Goal: Complete application form: Complete application form

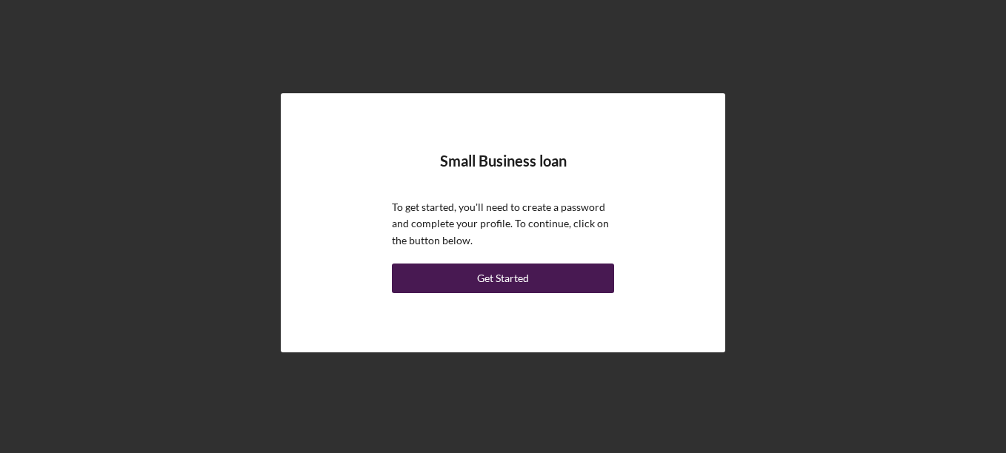
click at [563, 275] on button "Get Started" at bounding box center [503, 279] width 222 height 30
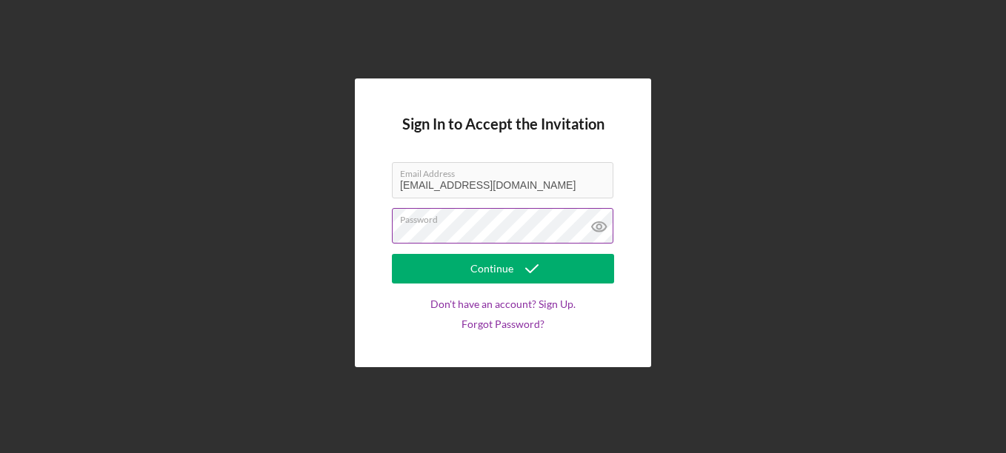
click at [598, 222] on icon at bounding box center [599, 227] width 14 height 10
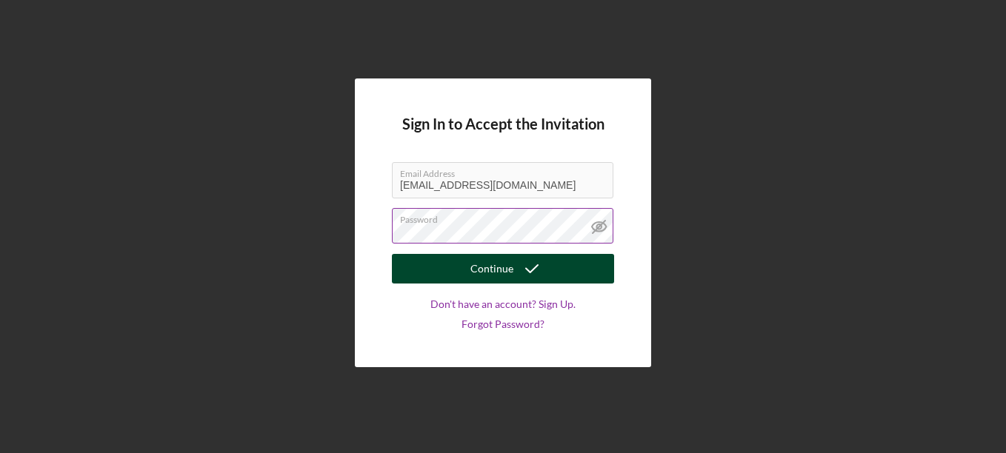
click at [582, 267] on button "Continue" at bounding box center [503, 269] width 222 height 30
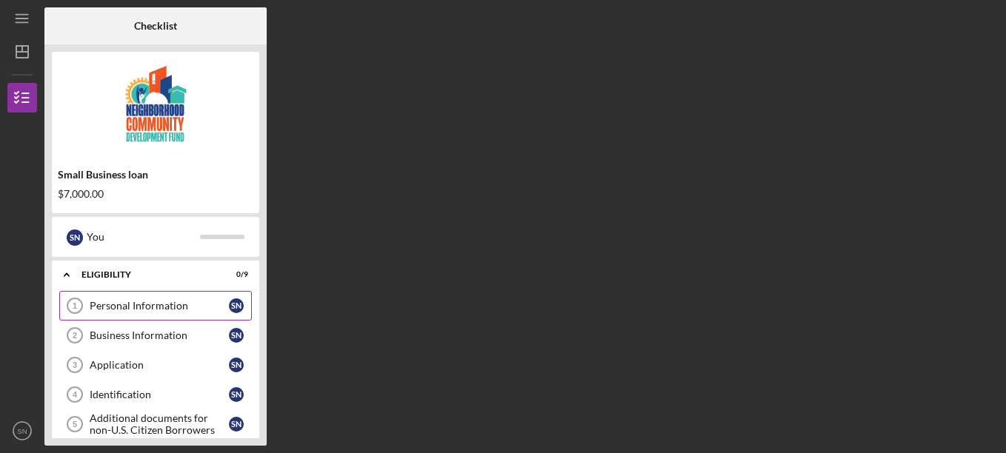
click at [179, 305] on div "Personal Information" at bounding box center [159, 306] width 139 height 12
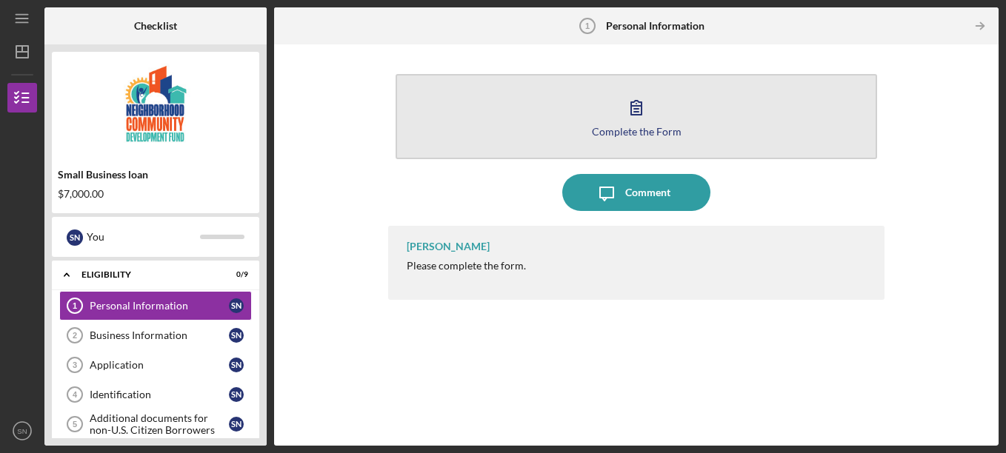
click at [611, 109] on button "Complete the Form Form" at bounding box center [636, 116] width 482 height 85
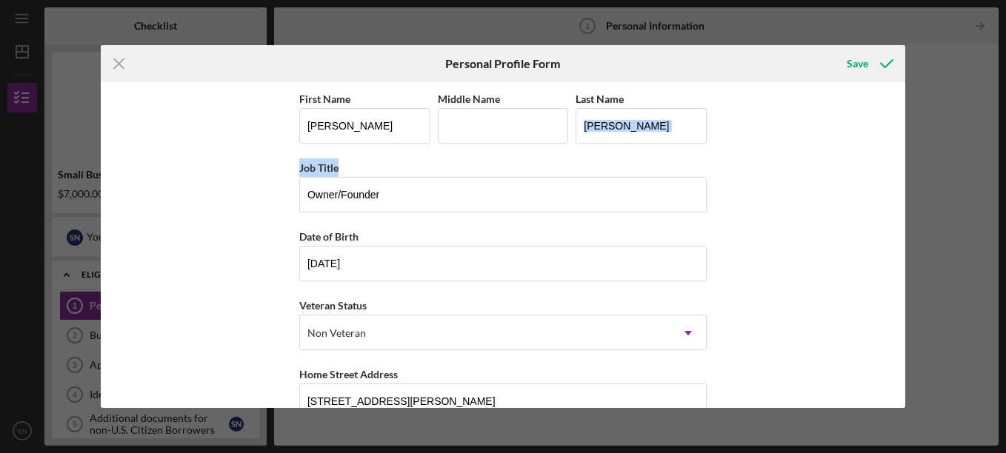
drag, startPoint x: 899, startPoint y: 119, endPoint x: 897, endPoint y: 173, distance: 54.1
click at [897, 173] on div "First Name Sharise Middle Name Last Name Nance Job Title Owner/Founder Date of …" at bounding box center [503, 245] width 804 height 326
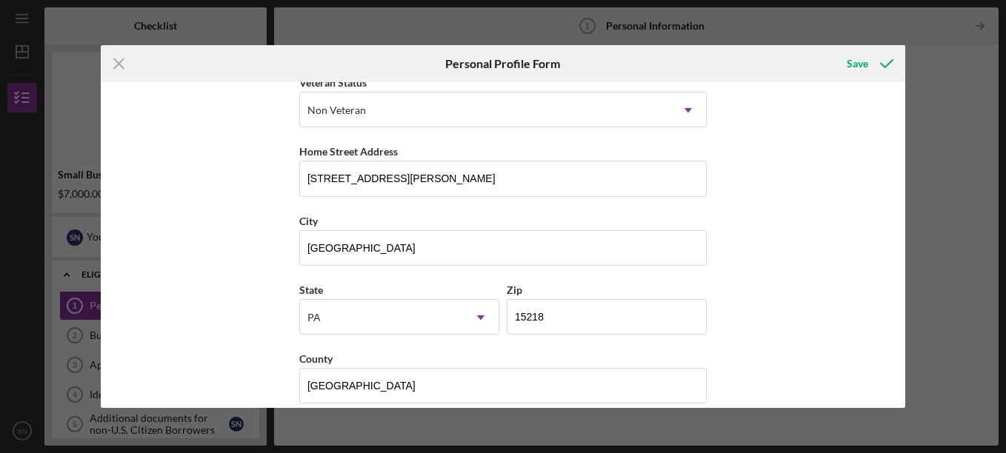
scroll to position [241, 0]
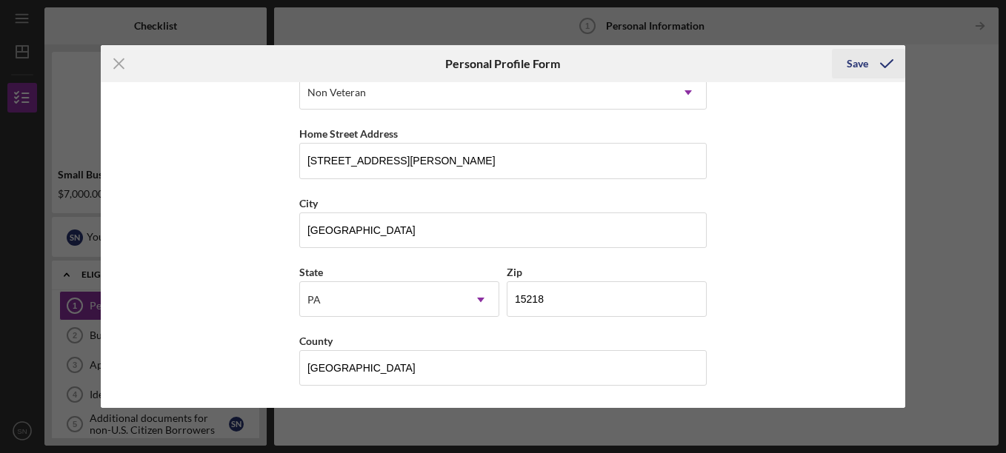
click at [860, 69] on div "Save" at bounding box center [856, 64] width 21 height 30
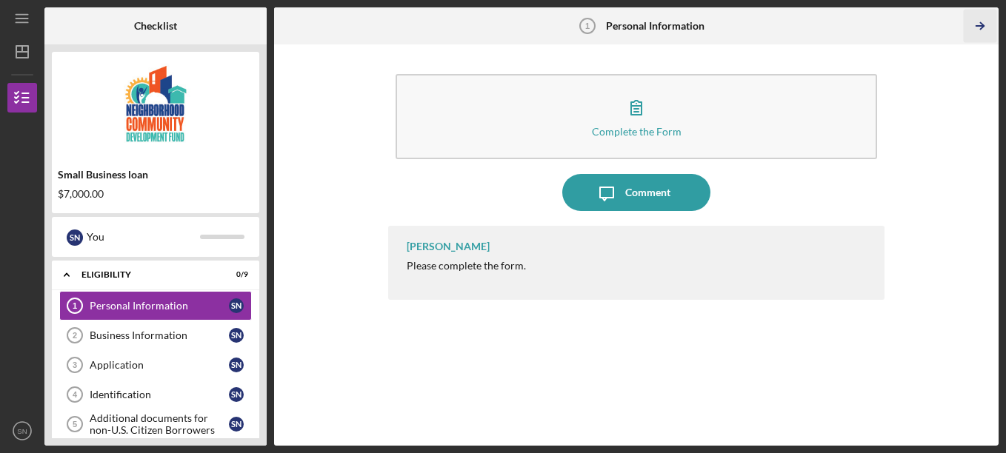
click at [980, 27] on icon "Icon/Table Pagination Arrow" at bounding box center [979, 26] width 33 height 33
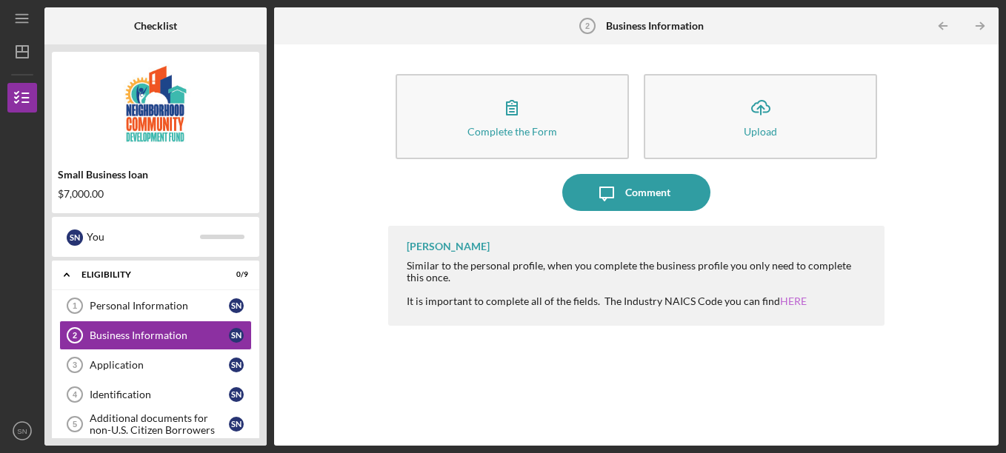
click at [785, 301] on link "HERE" at bounding box center [793, 301] width 27 height 13
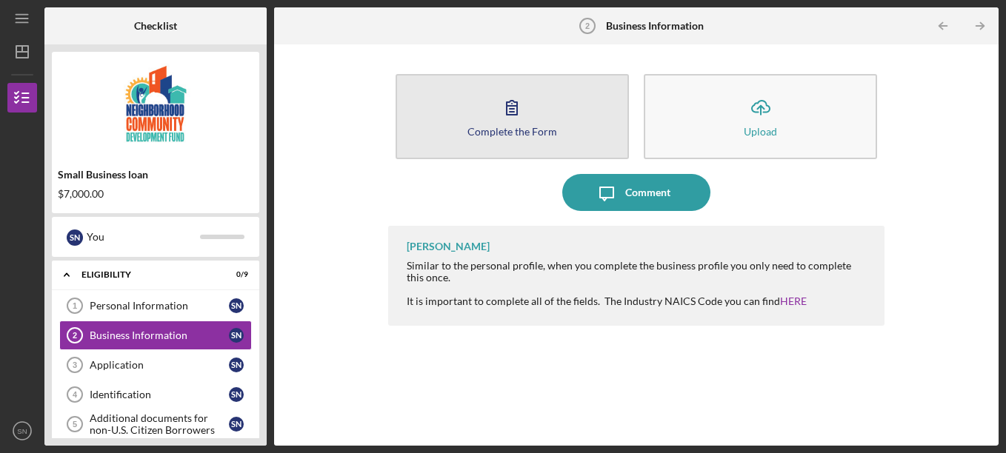
click at [522, 104] on icon "button" at bounding box center [511, 107] width 37 height 37
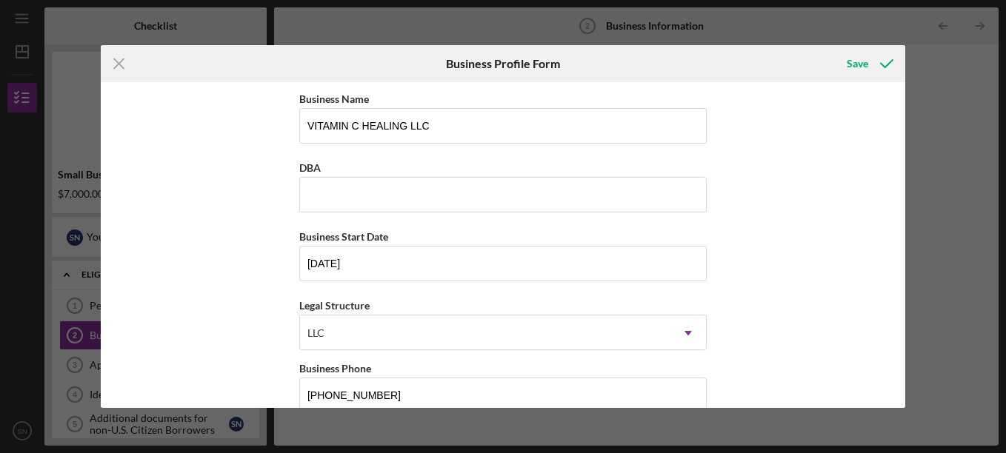
drag, startPoint x: 900, startPoint y: 107, endPoint x: 900, endPoint y: 136, distance: 28.9
click at [900, 136] on div "Business Name VITAMIN C HEALING LLC DBA Business Start Date [DATE] Legal Struct…" at bounding box center [503, 245] width 804 height 326
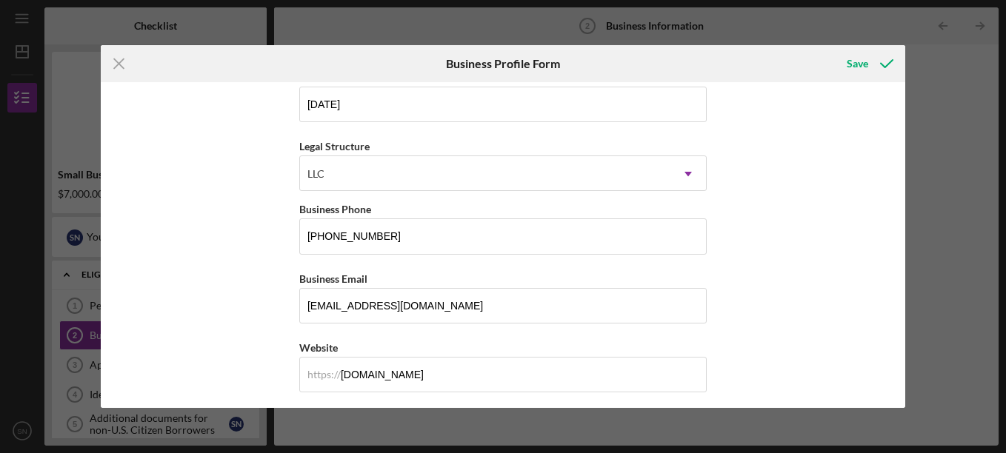
scroll to position [271, 0]
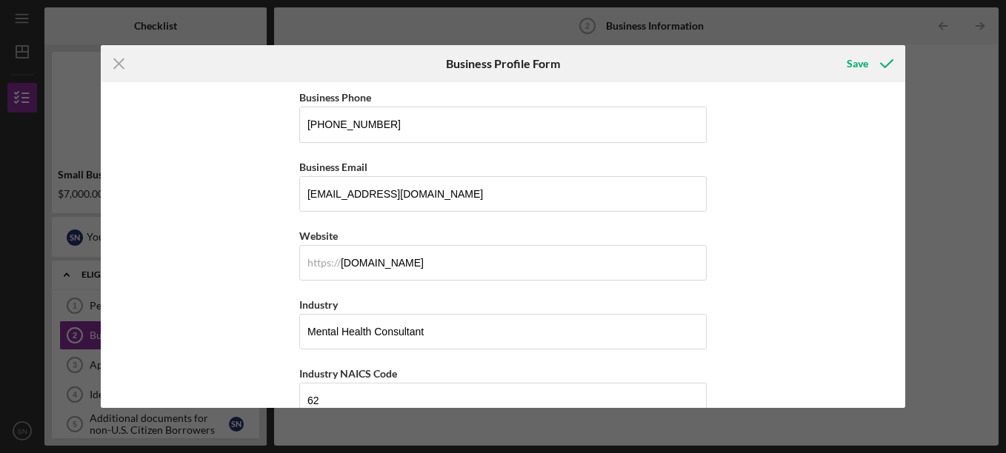
click at [900, 184] on div "Business Name VITAMIN C HEALING LLC DBA Business Start Date [DATE] Legal Struct…" at bounding box center [503, 245] width 804 height 326
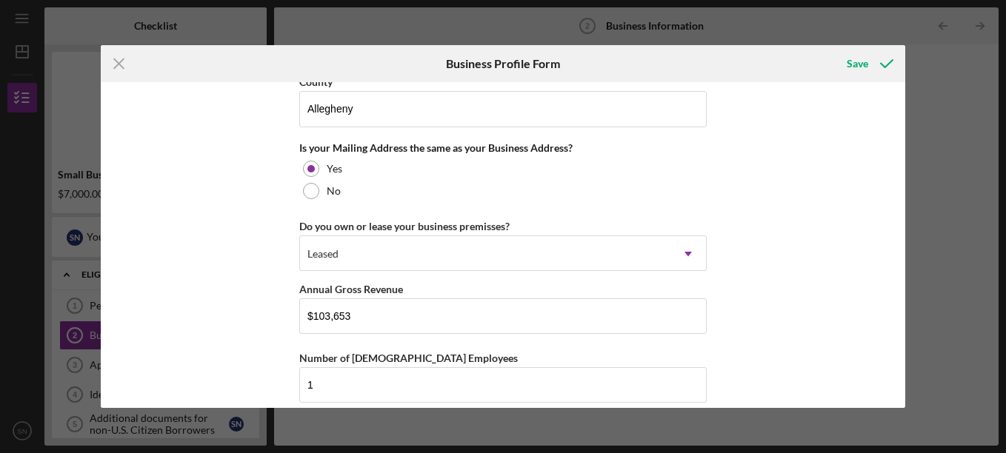
scroll to position [1105, 0]
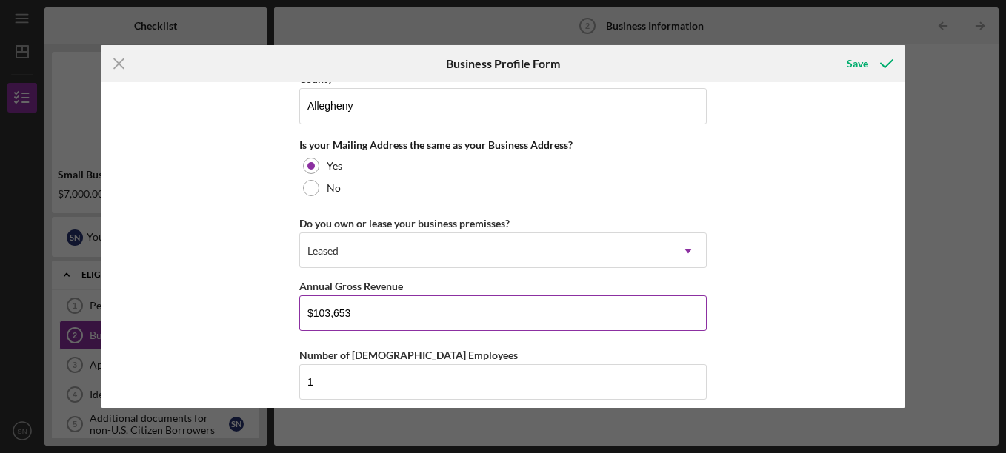
click at [354, 310] on input "$103,653" at bounding box center [502, 313] width 407 height 36
type input "$106,222"
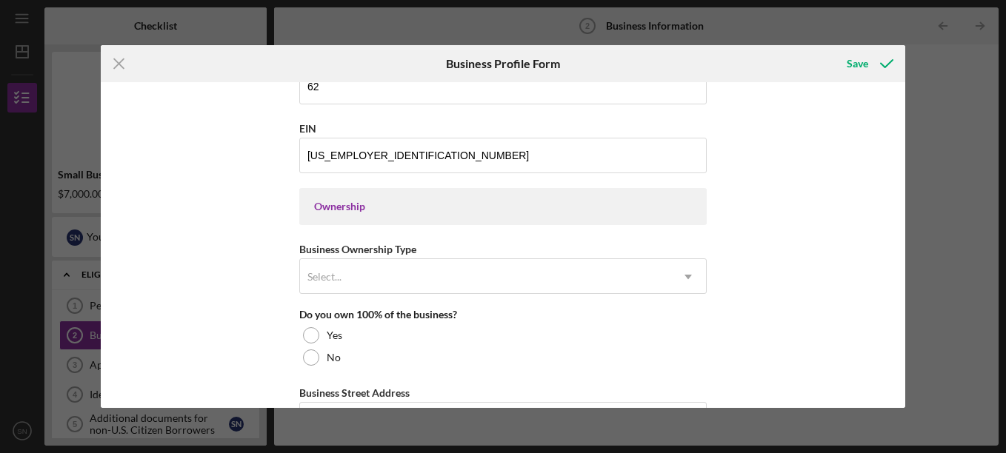
scroll to position [589, 0]
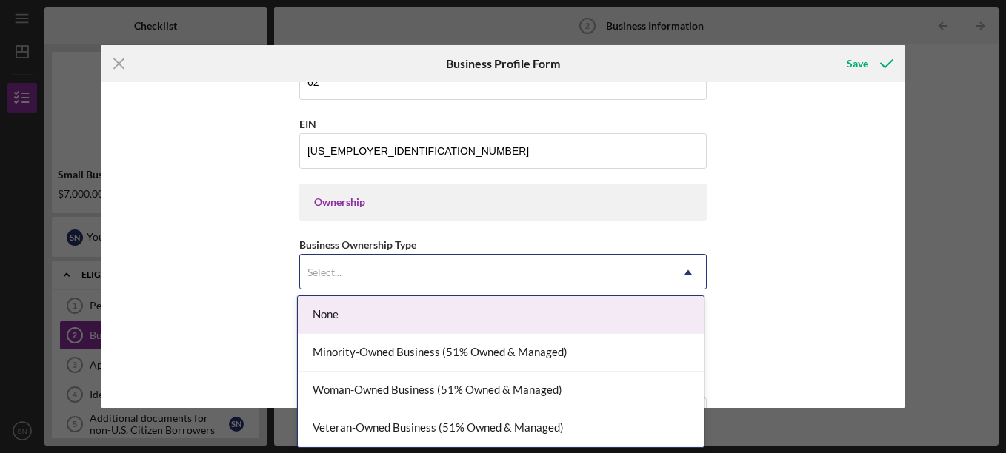
click at [686, 270] on icon "Icon/Dropdown Arrow" at bounding box center [688, 273] width 36 height 36
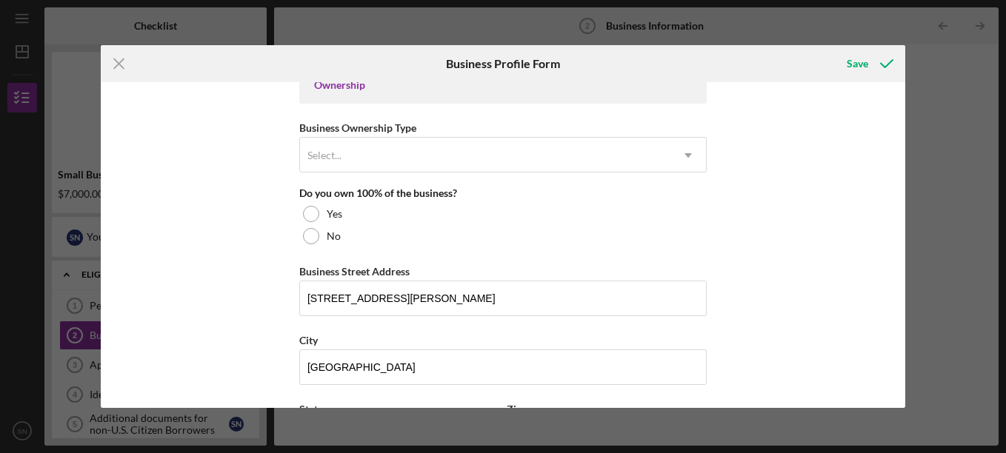
scroll to position [713, 0]
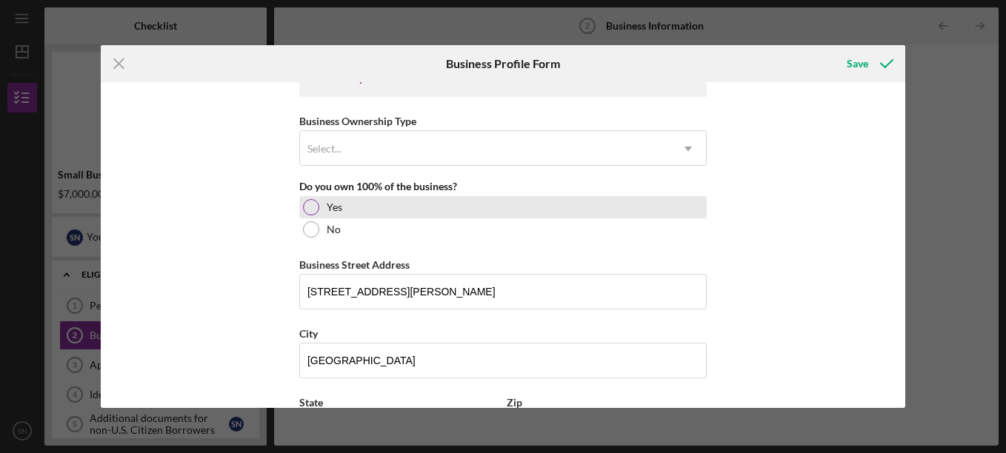
click at [308, 209] on div at bounding box center [311, 207] width 16 height 16
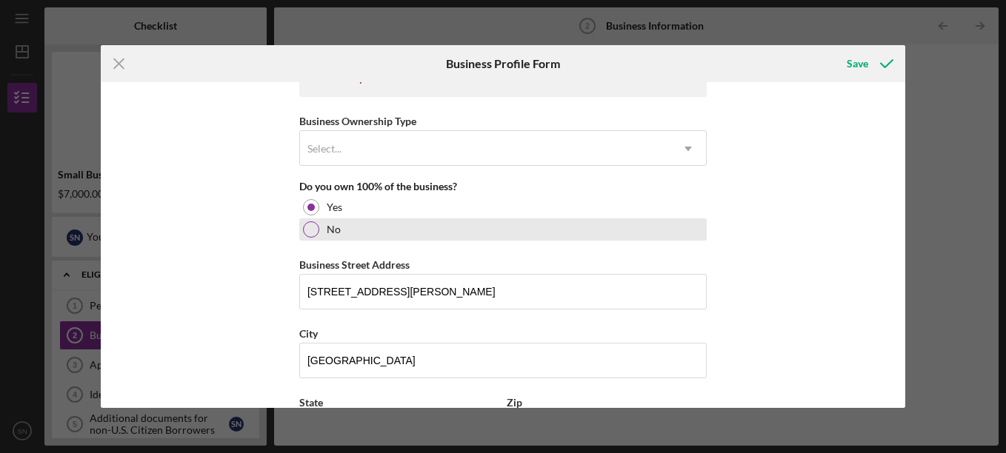
click at [309, 235] on div at bounding box center [311, 229] width 16 height 16
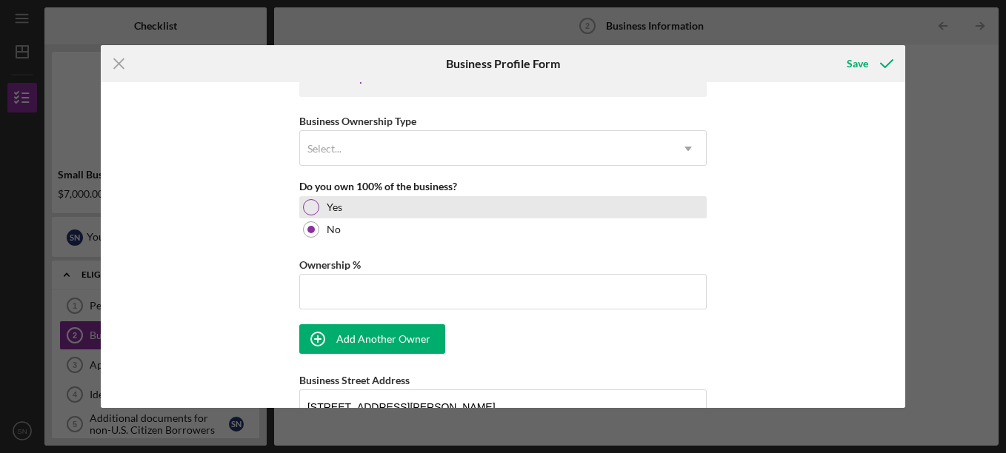
click at [309, 206] on div at bounding box center [311, 207] width 16 height 16
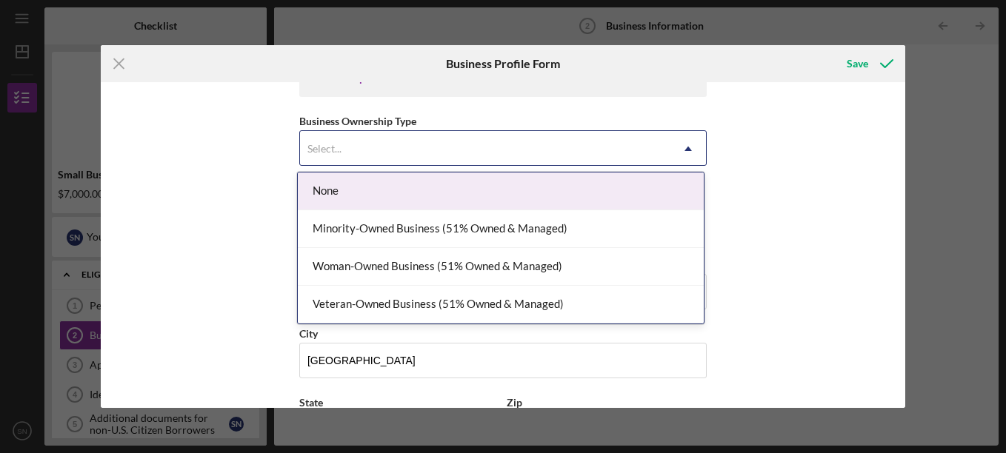
click at [679, 144] on icon "Icon/Dropdown Arrow" at bounding box center [688, 149] width 36 height 36
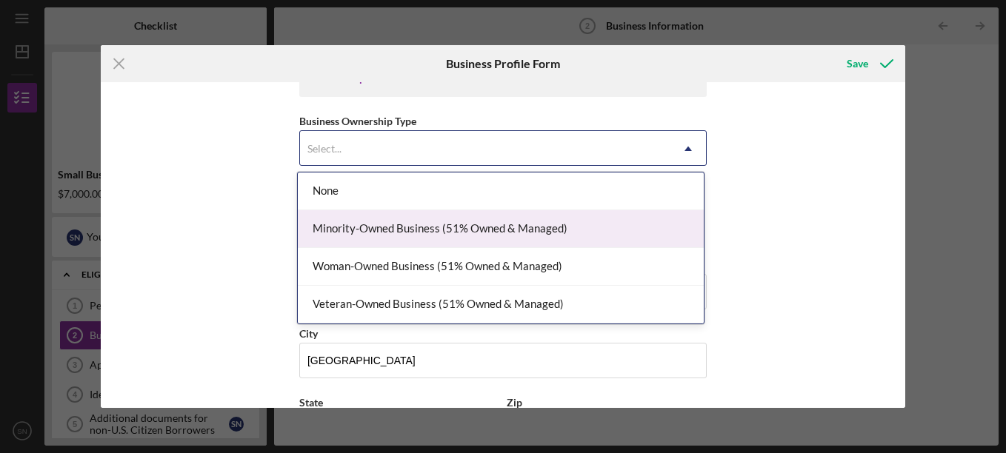
click at [666, 215] on div "Minority-Owned Business (51% Owned & Managed)" at bounding box center [501, 229] width 406 height 38
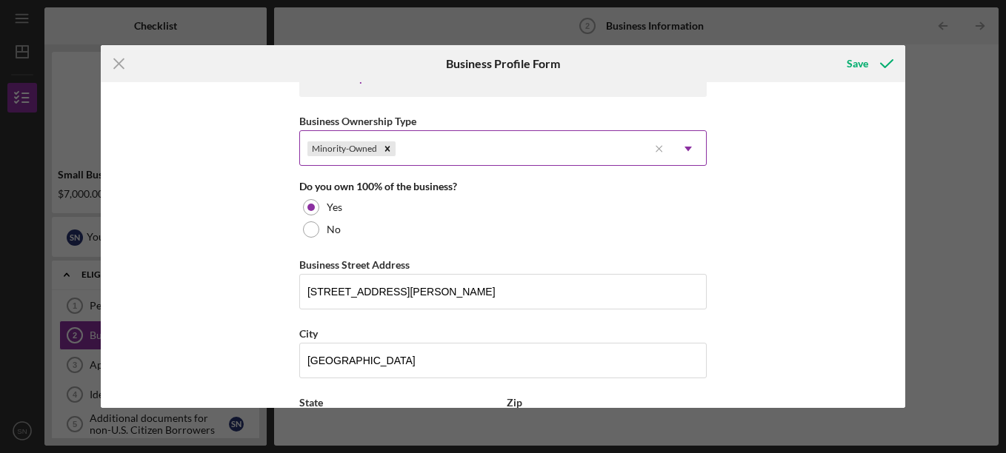
click at [683, 151] on icon "Icon/Dropdown Arrow" at bounding box center [688, 149] width 36 height 36
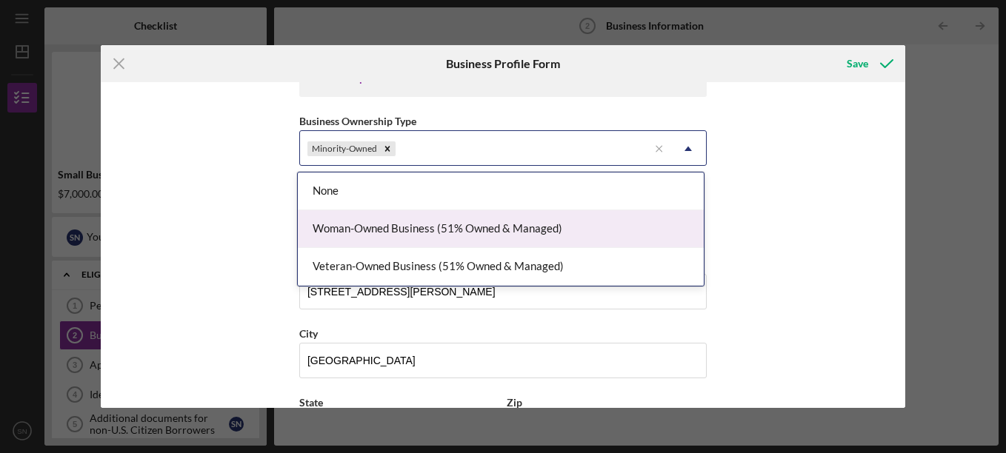
click at [649, 225] on div "Woman-Owned Business (51% Owned & Managed)" at bounding box center [501, 229] width 406 height 38
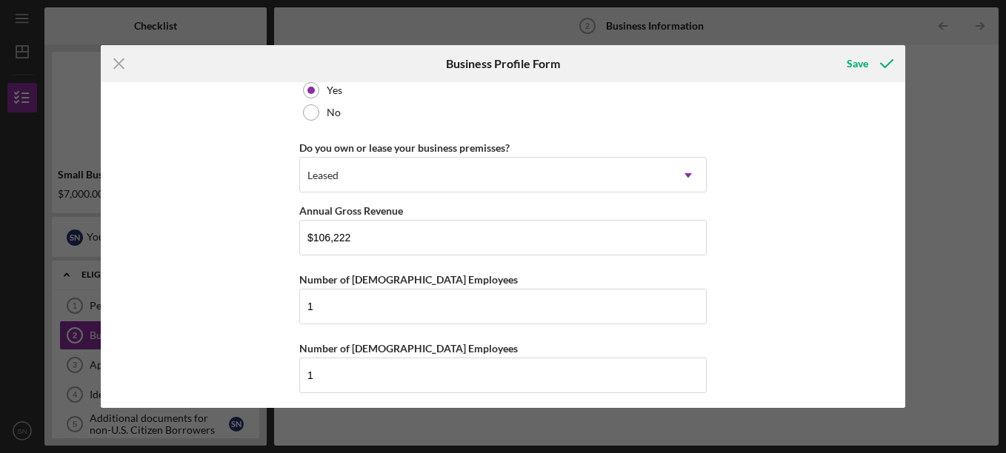
scroll to position [1188, 0]
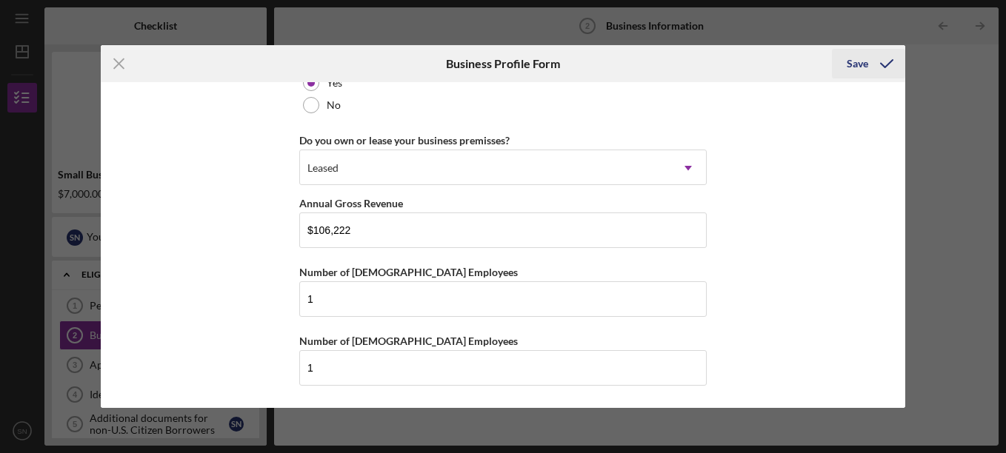
click at [863, 61] on div "Save" at bounding box center [856, 64] width 21 height 30
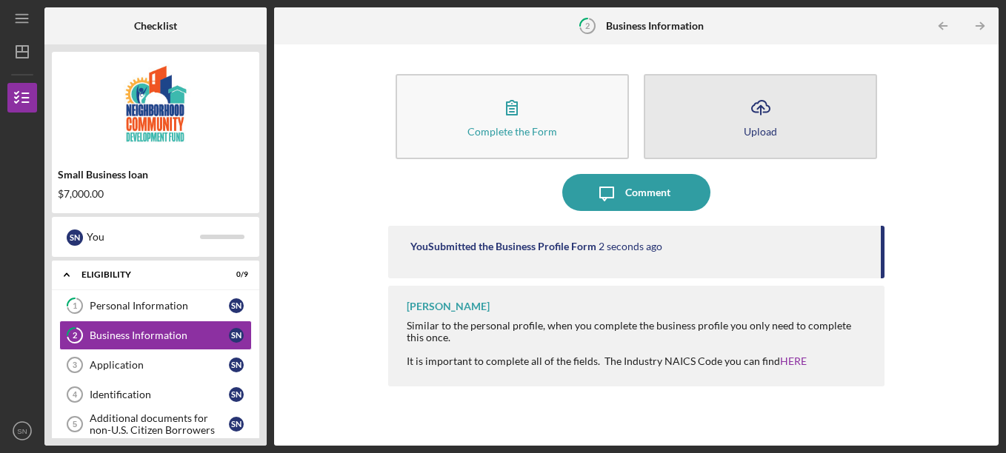
click at [752, 110] on icon "Icon/Upload" at bounding box center [760, 107] width 37 height 37
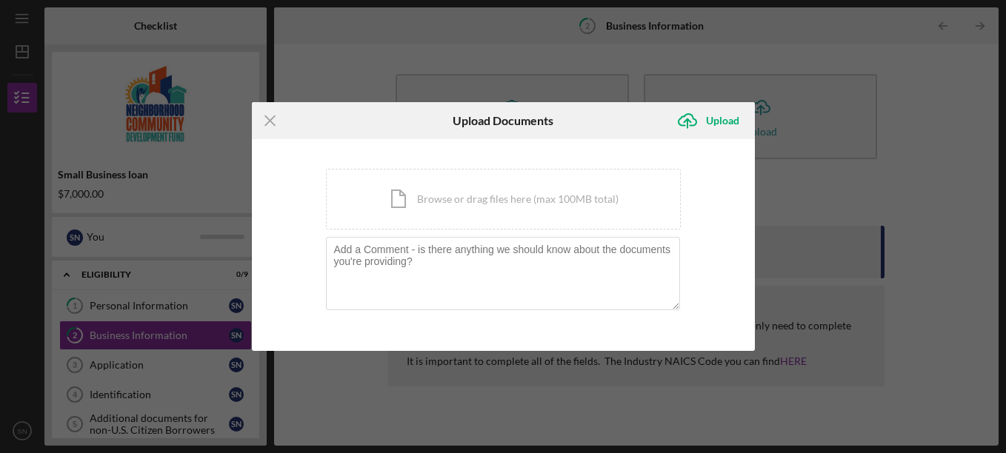
click at [811, 56] on div "Icon/Menu Close Upload Documents Icon/Upload Upload You're uploading documents …" at bounding box center [503, 226] width 1006 height 453
click at [271, 114] on icon "Icon/Menu Close" at bounding box center [270, 120] width 37 height 37
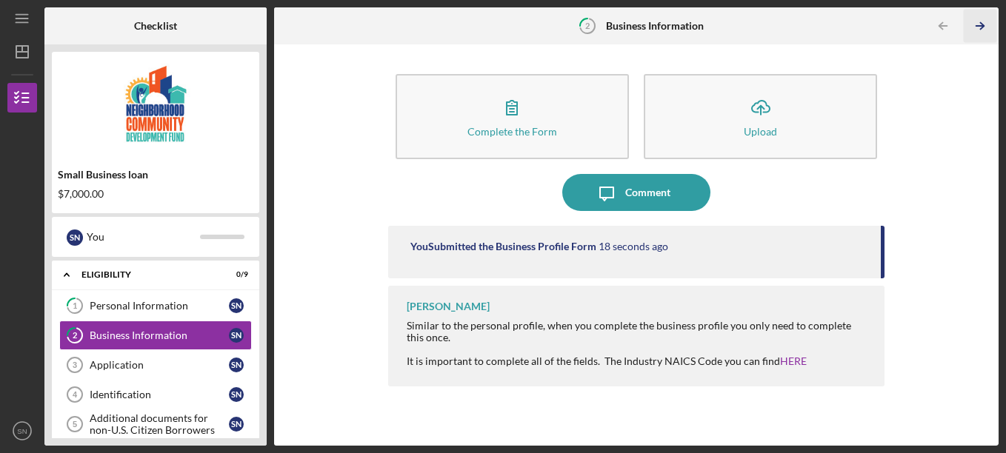
click at [979, 22] on icon "Icon/Table Pagination Arrow" at bounding box center [979, 26] width 33 height 33
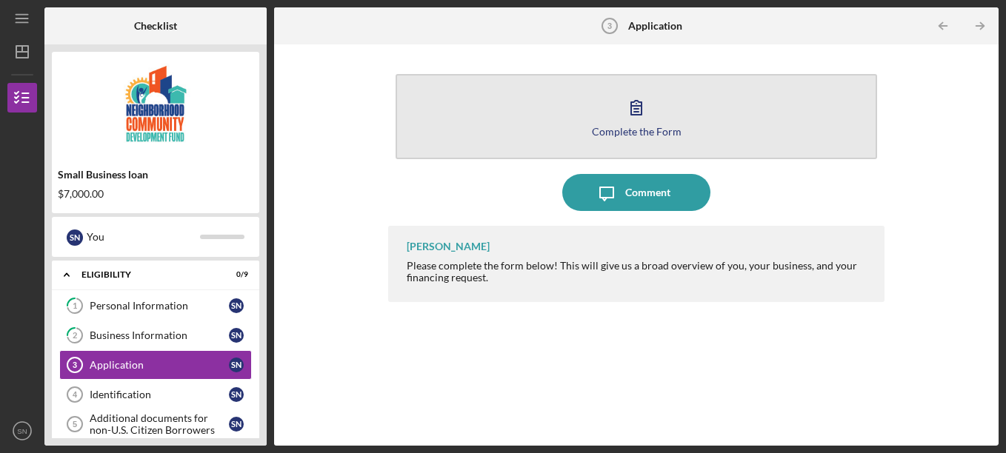
click at [711, 107] on button "Complete the Form Form" at bounding box center [636, 116] width 482 height 85
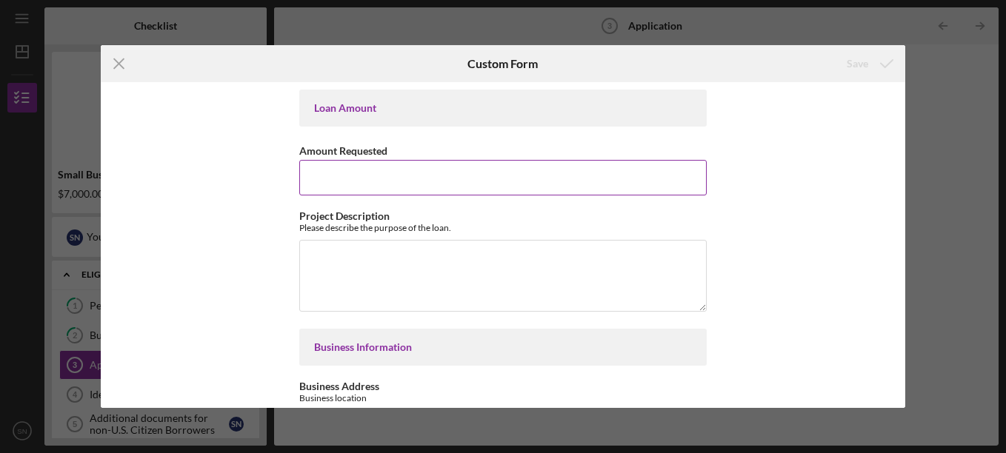
click at [634, 187] on input "Amount Requested" at bounding box center [502, 178] width 407 height 36
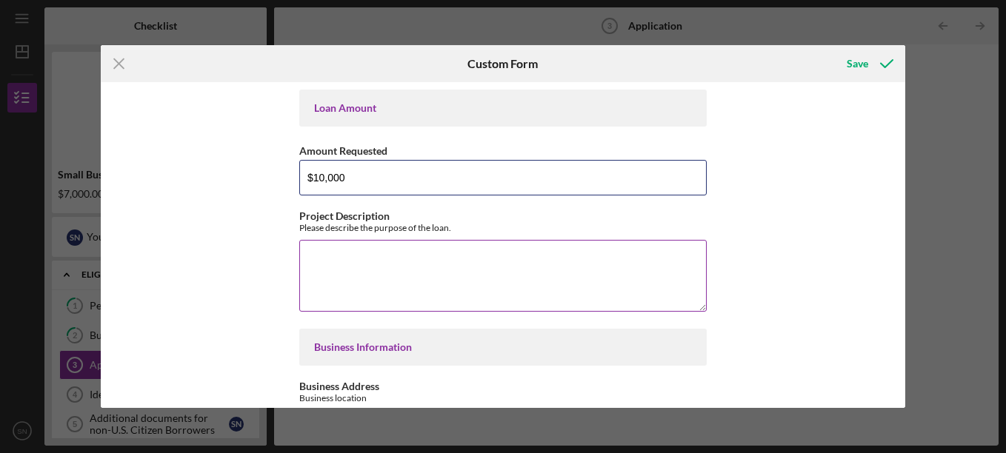
type input "$10,000"
click at [609, 261] on textarea "Project Description" at bounding box center [502, 275] width 407 height 71
paste textarea "I am requesting a $10,000 loan to fund a full upgrade of my organization’s webs…"
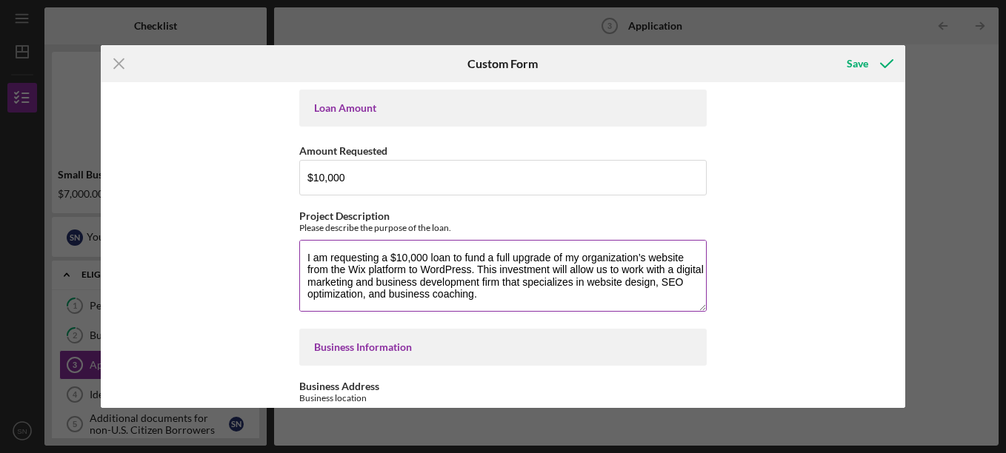
scroll to position [180, 0]
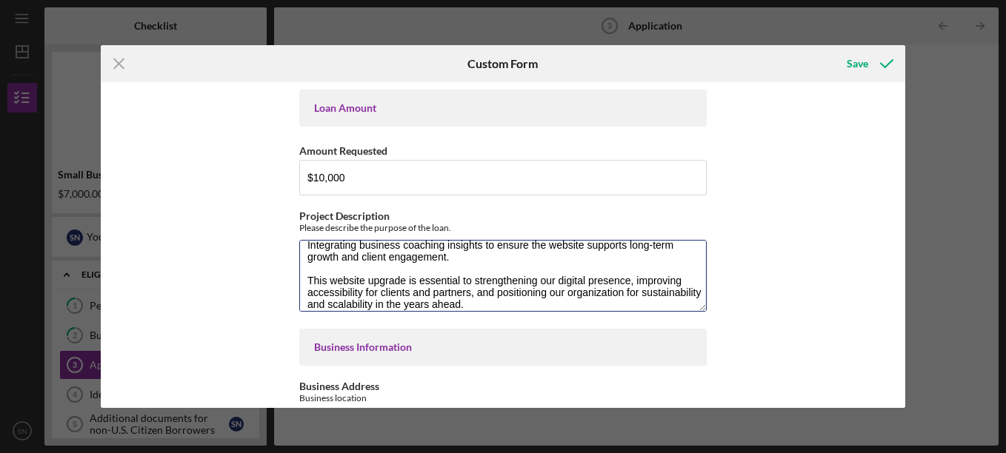
type textarea "I am requesting a $10,000 loan to fund a full upgrade of my organization’s webs…"
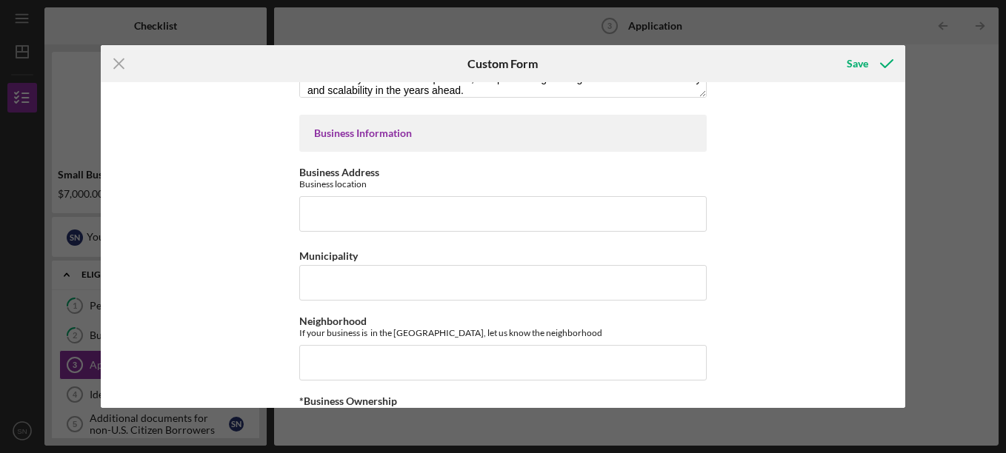
scroll to position [207, 0]
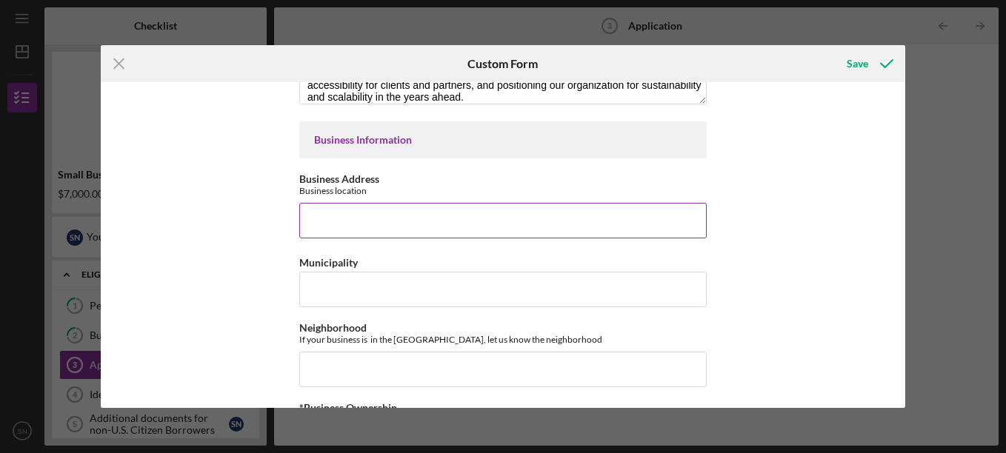
click at [521, 212] on input "Business Address" at bounding box center [502, 221] width 407 height 36
type input "[STREET_ADDRESS][PERSON_NAME]"
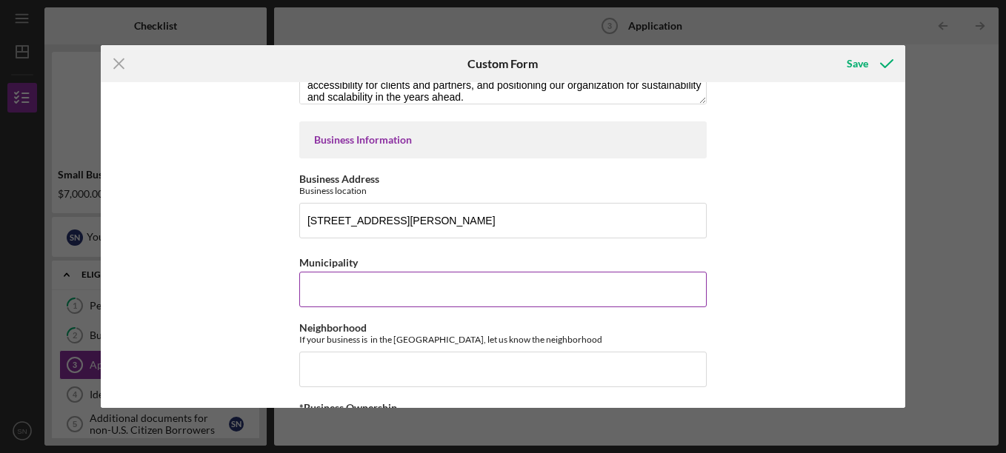
click at [415, 289] on input "Municipality" at bounding box center [502, 290] width 407 height 36
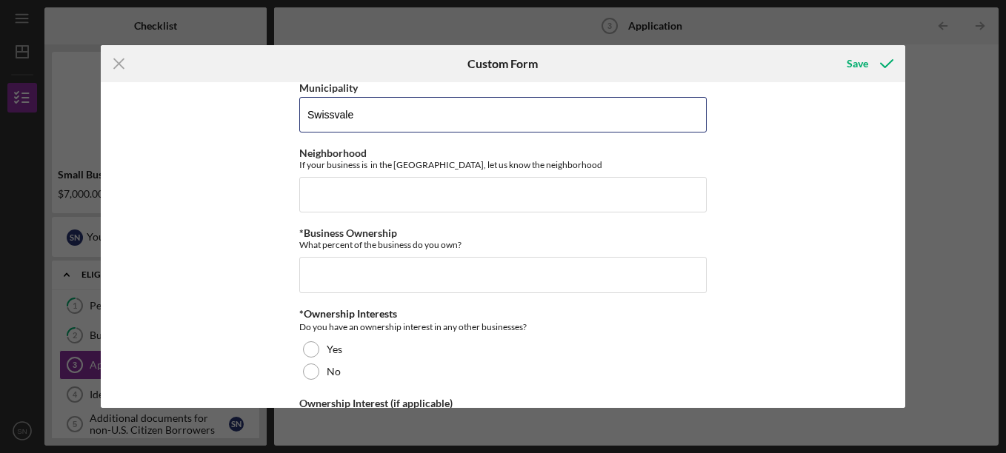
scroll to position [384, 0]
type input "Swissvale"
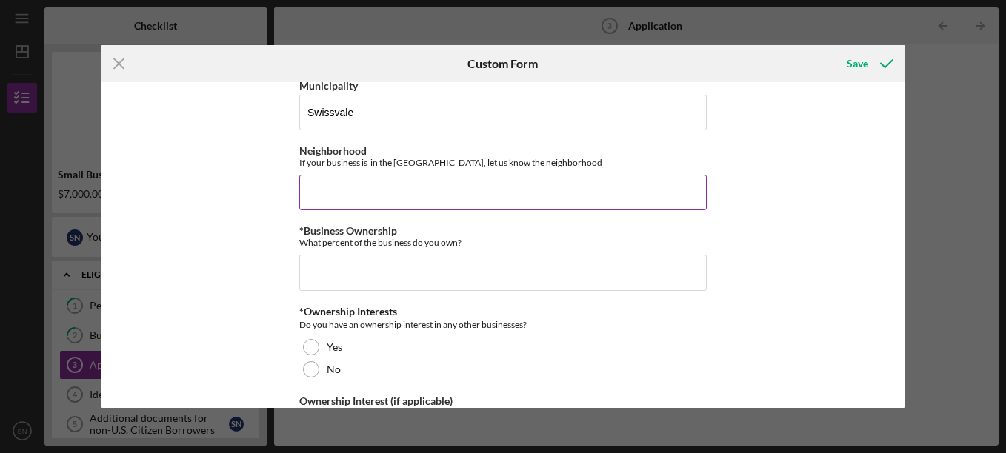
click at [480, 189] on input "Neighborhood" at bounding box center [502, 193] width 407 height 36
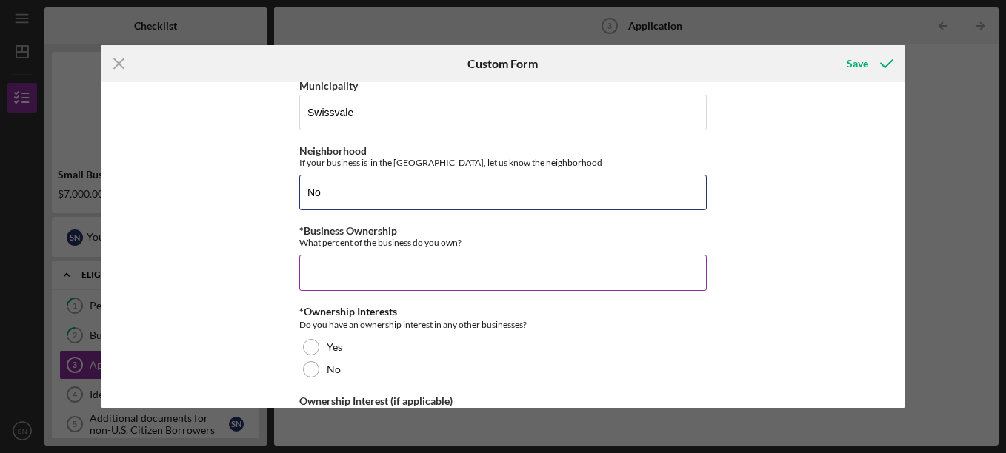
type input "No"
click at [461, 264] on input "*Business Ownership" at bounding box center [502, 273] width 407 height 36
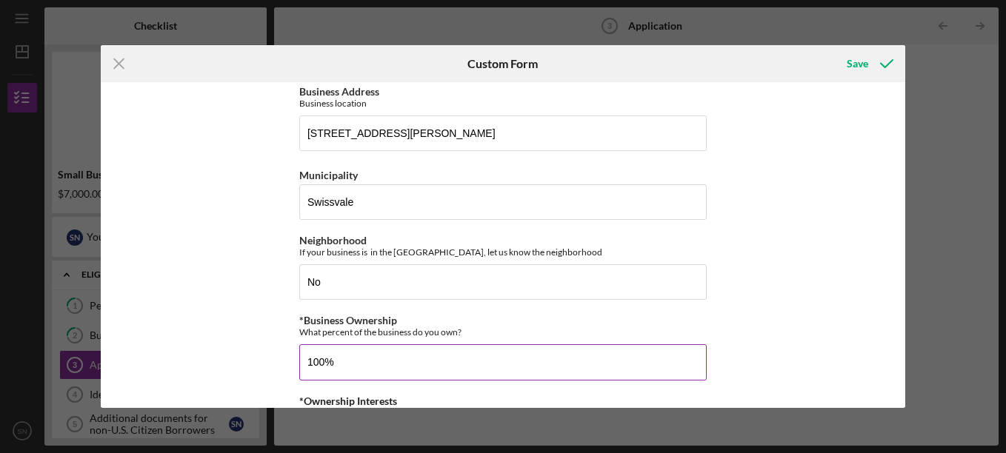
scroll to position [292, 0]
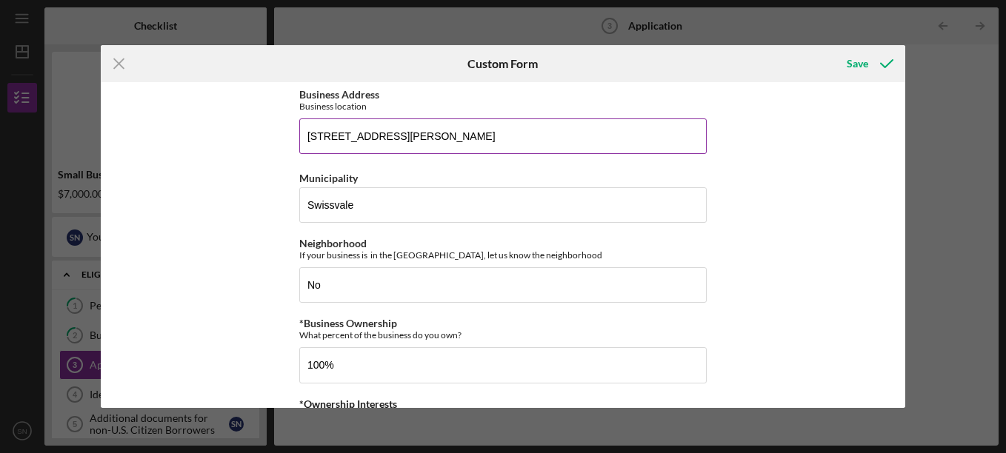
type input "100.00000%"
click at [444, 135] on input "[STREET_ADDRESS][PERSON_NAME]" at bounding box center [502, 136] width 407 height 36
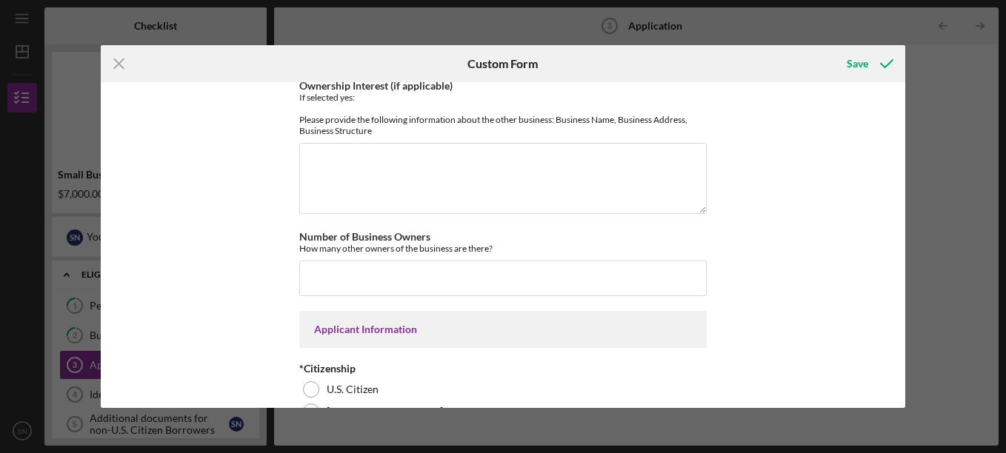
scroll to position [702, 0]
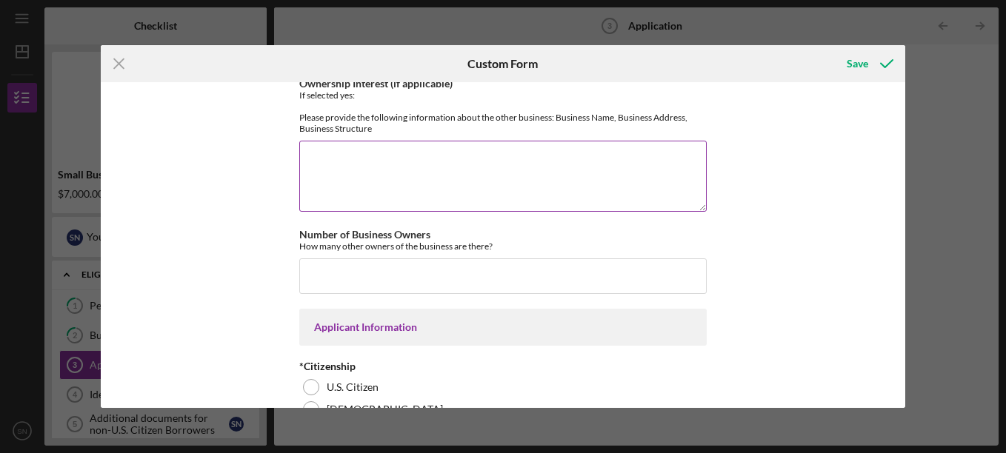
click at [632, 162] on textarea "Ownership Interest (if applicable)" at bounding box center [502, 176] width 407 height 71
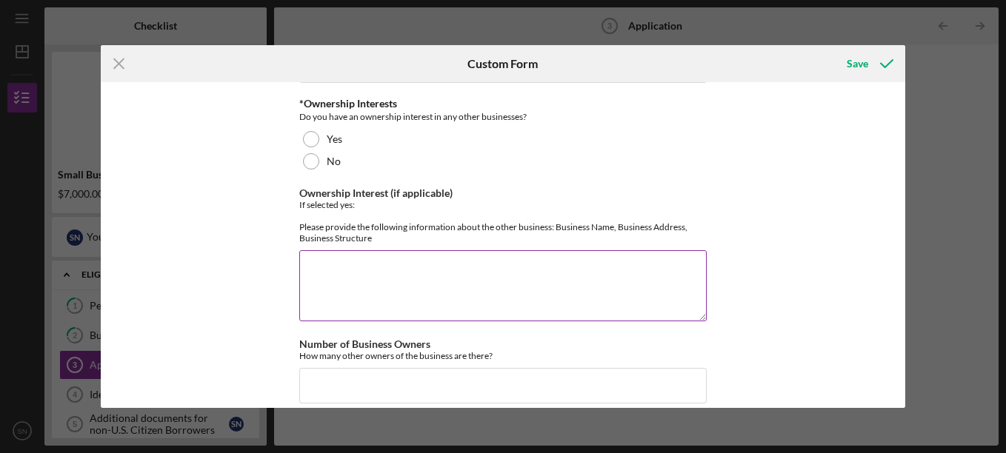
scroll to position [595, 0]
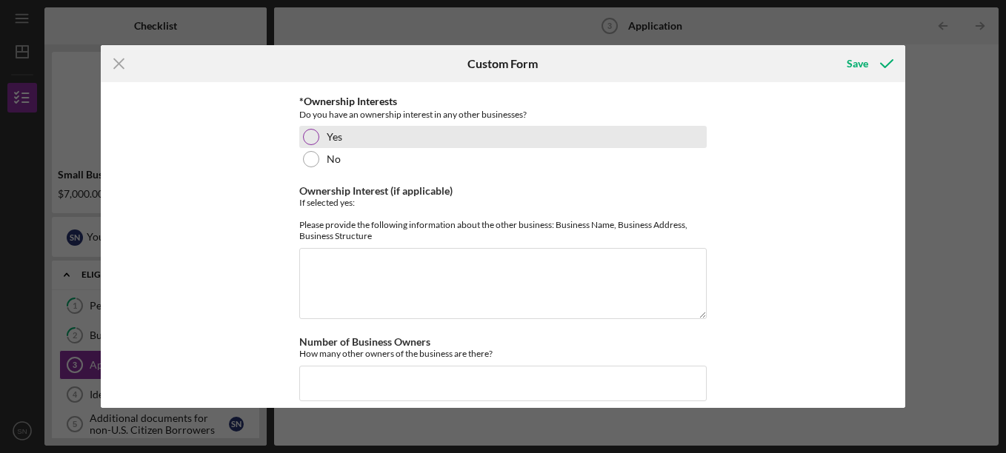
click at [311, 138] on div at bounding box center [311, 137] width 16 height 16
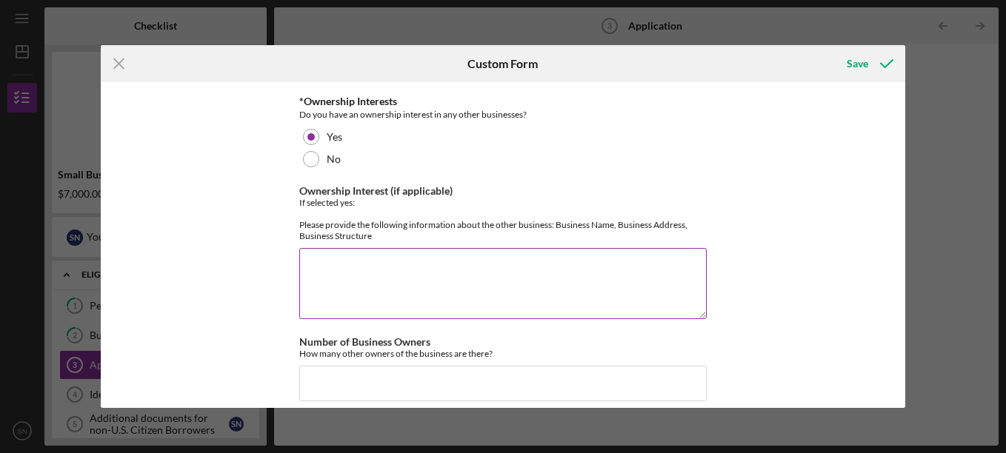
click at [326, 265] on textarea "Ownership Interest (if applicable)" at bounding box center [502, 283] width 407 height 71
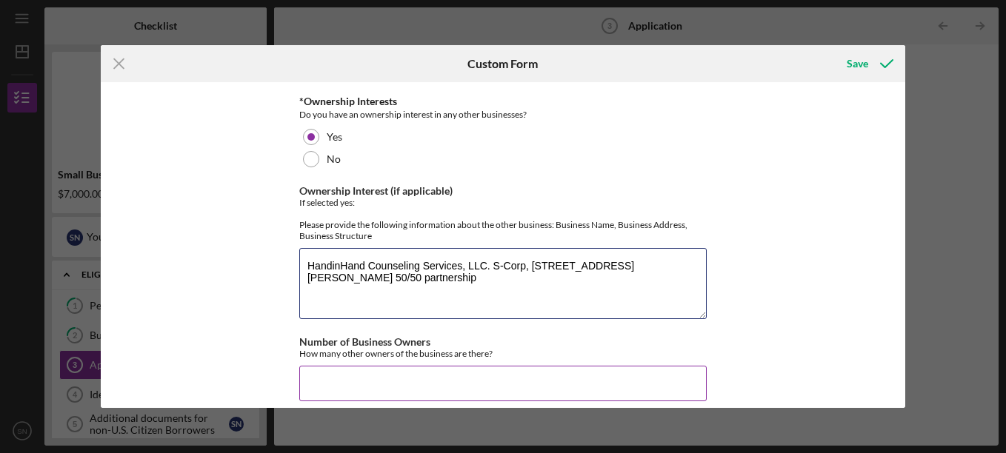
type textarea "HandinHand Counseling Services, LLC. S-Corp, [STREET_ADDRESS][PERSON_NAME] 50/5…"
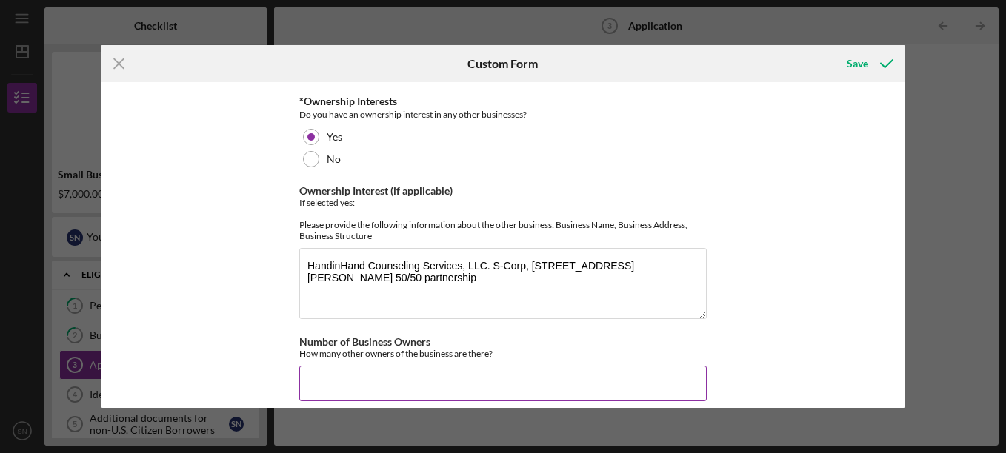
click at [315, 370] on input "Number of Business Owners" at bounding box center [502, 384] width 407 height 36
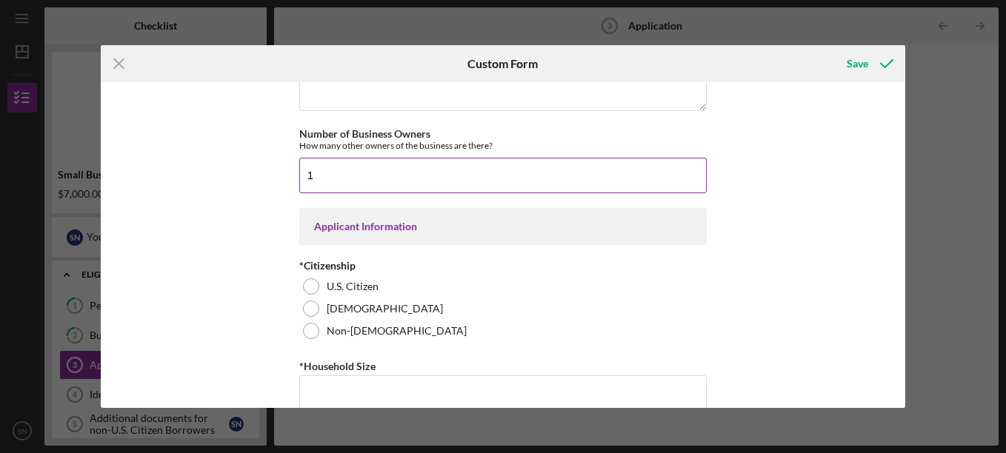
scroll to position [804, 0]
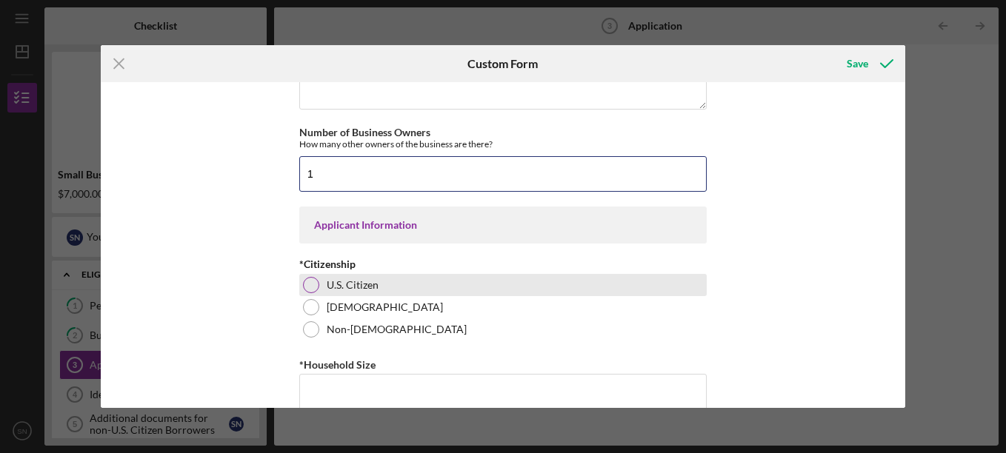
type input "1"
click at [307, 281] on div at bounding box center [311, 285] width 16 height 16
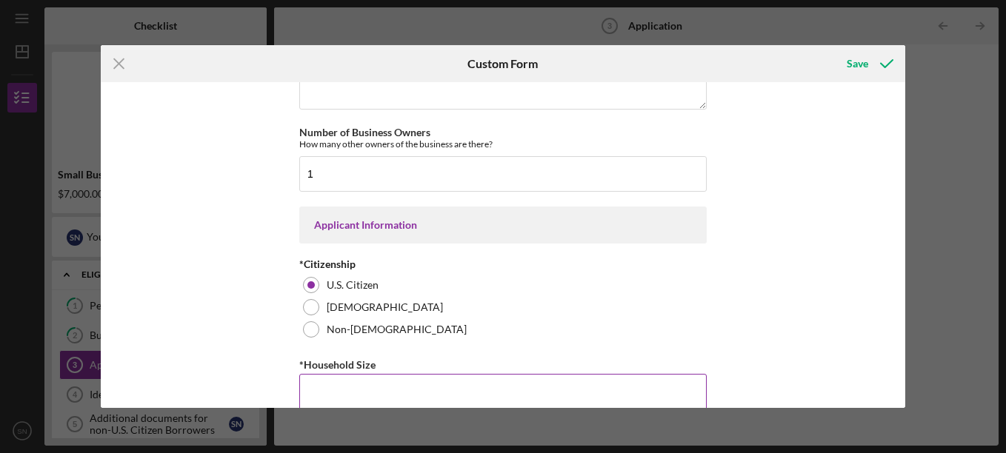
click at [310, 381] on input "*Household Size" at bounding box center [502, 392] width 407 height 36
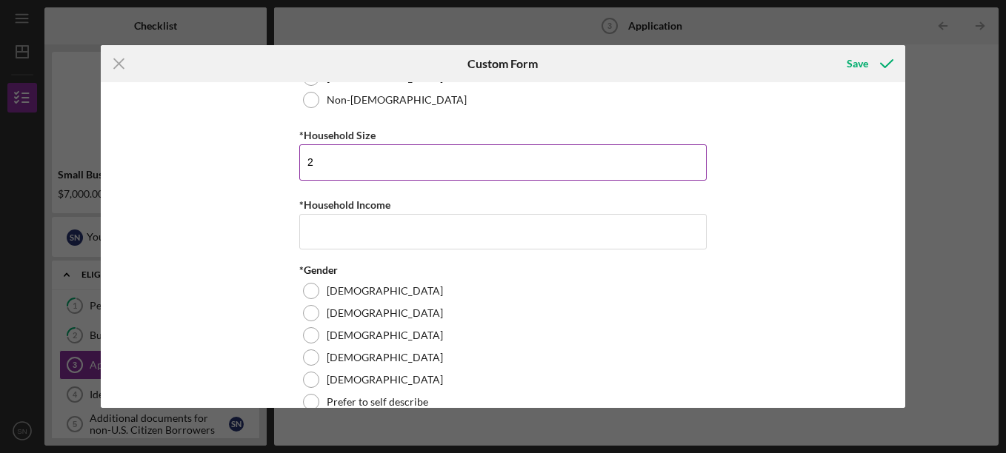
scroll to position [1036, 0]
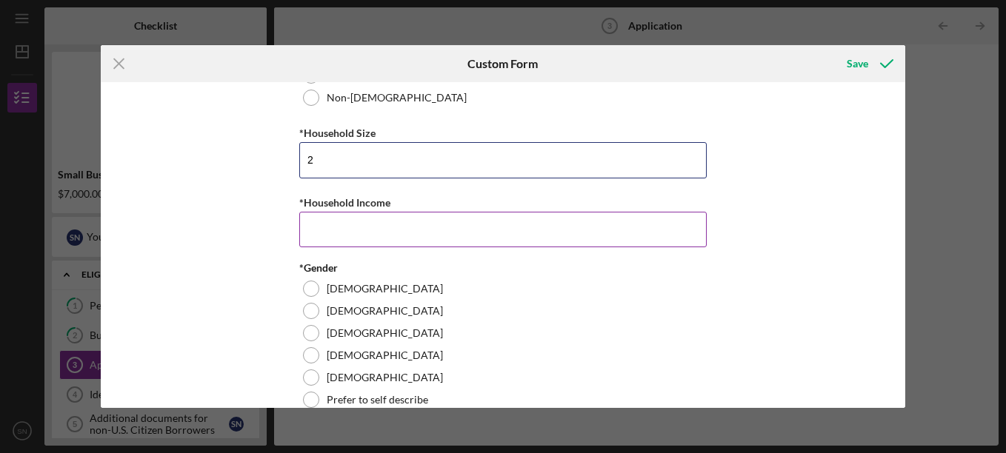
type input "2"
click at [430, 224] on input "*Household Income" at bounding box center [502, 230] width 407 height 36
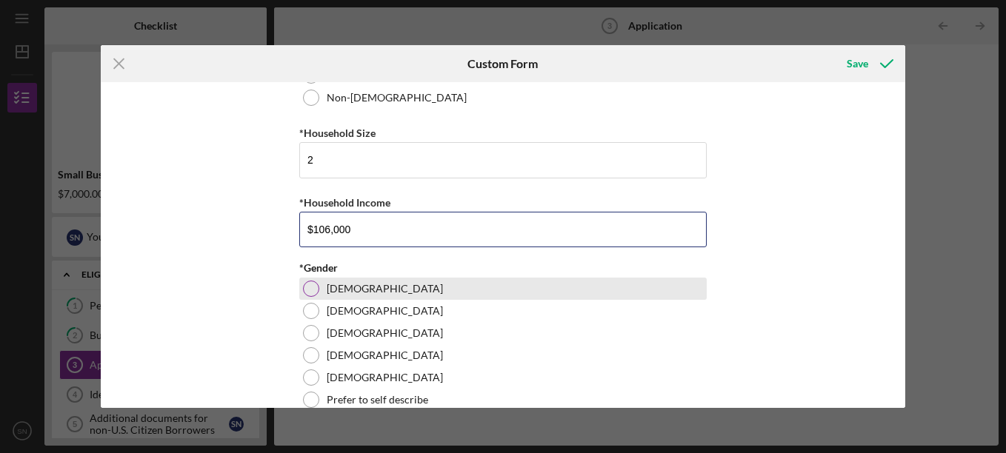
type input "$106,000"
click at [310, 290] on div at bounding box center [311, 289] width 16 height 16
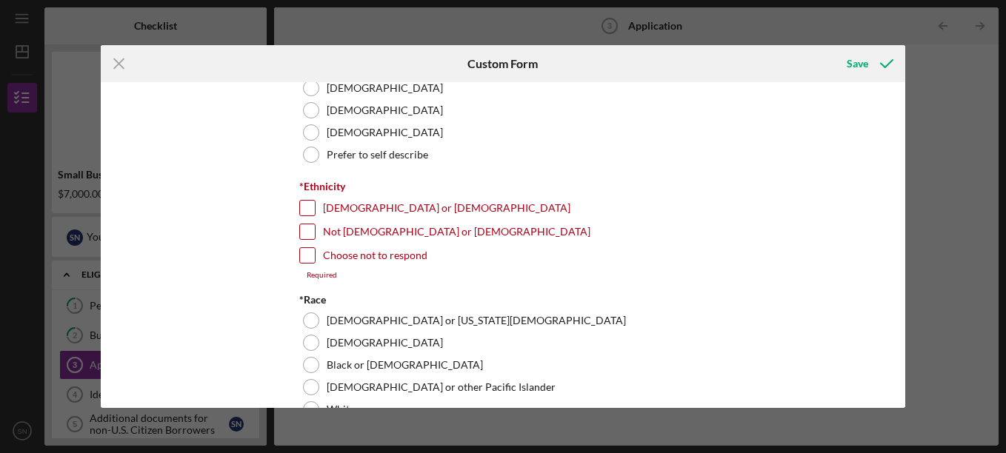
scroll to position [1292, 0]
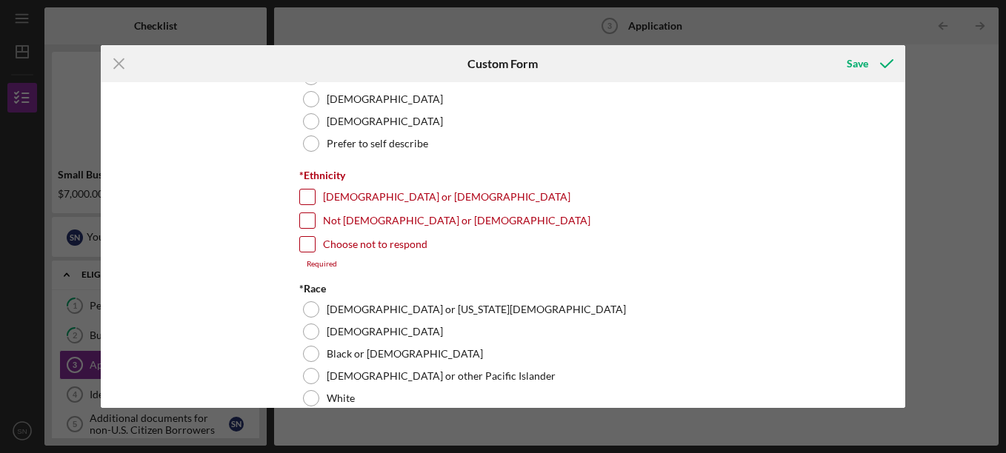
click at [301, 221] on input "Not [DEMOGRAPHIC_DATA] or [DEMOGRAPHIC_DATA]" at bounding box center [307, 220] width 15 height 15
checkbox input "true"
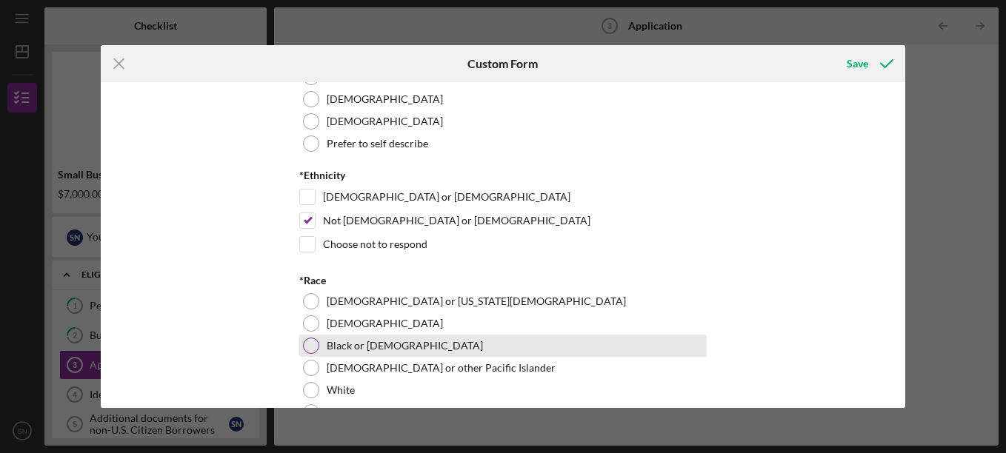
click at [310, 347] on div at bounding box center [311, 346] width 16 height 16
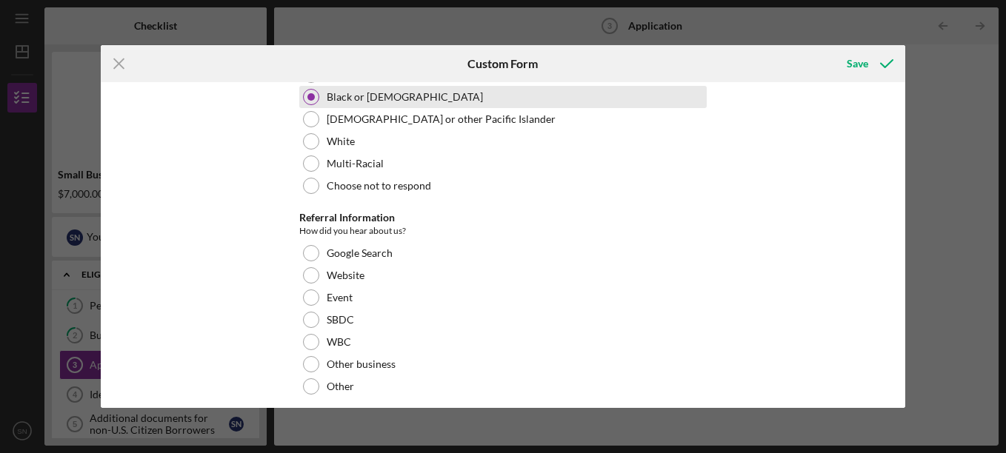
scroll to position [1579, 0]
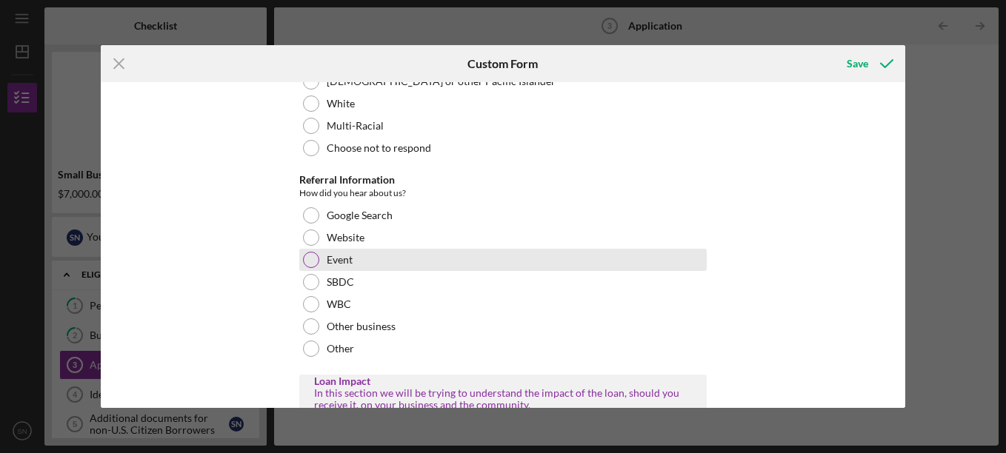
click at [310, 264] on div at bounding box center [311, 260] width 16 height 16
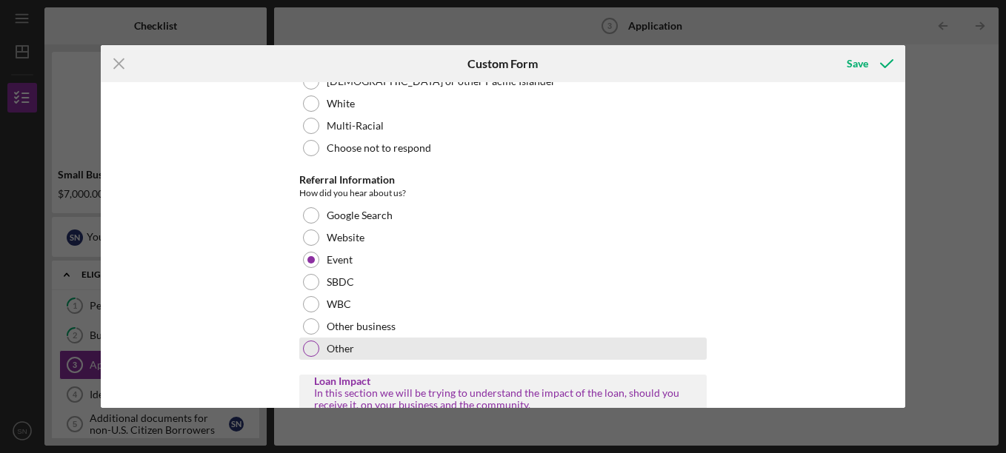
click at [304, 352] on div at bounding box center [311, 349] width 16 height 16
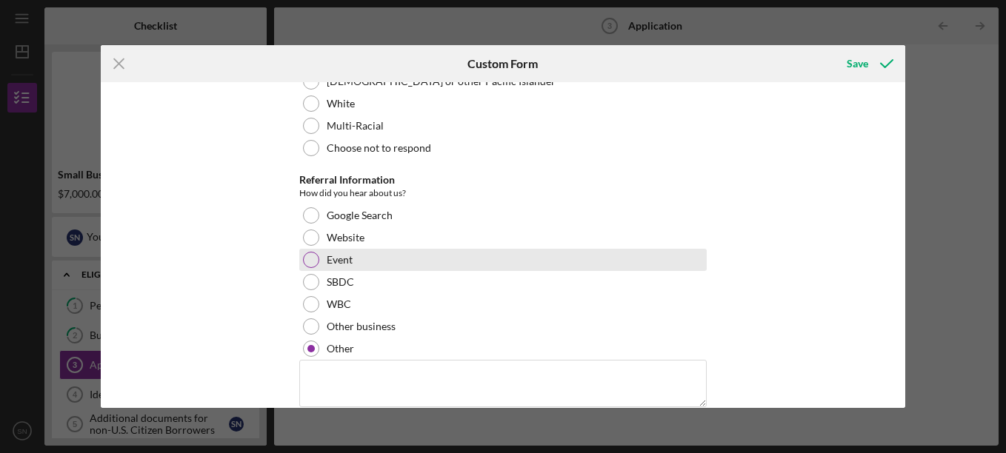
click at [307, 263] on div at bounding box center [311, 260] width 16 height 16
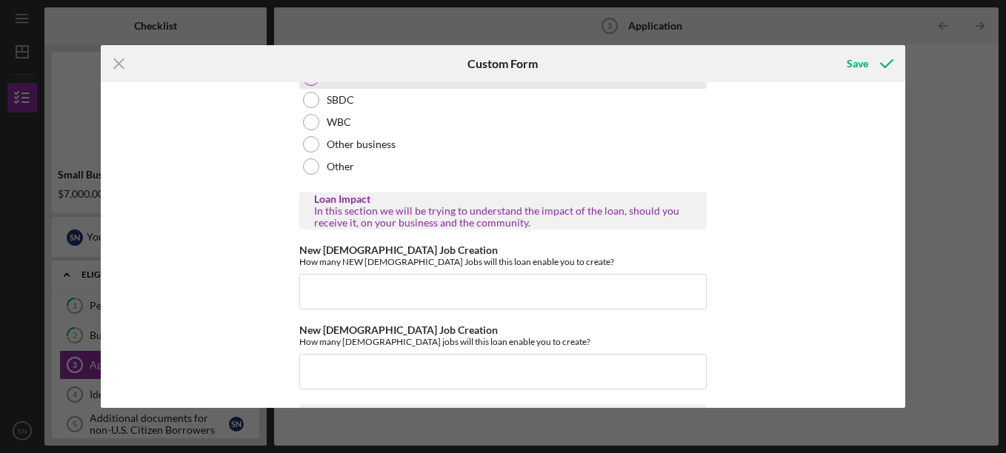
scroll to position [1767, 0]
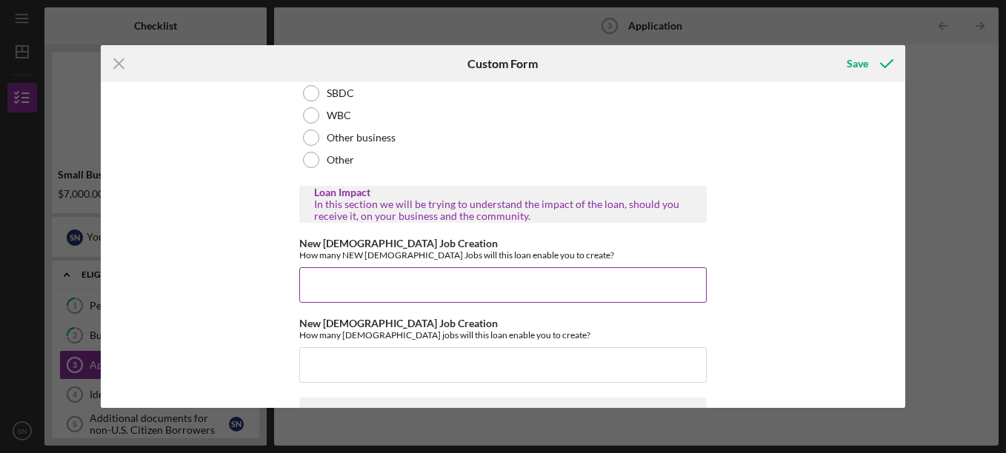
click at [389, 278] on input "New [DEMOGRAPHIC_DATA] Job Creation" at bounding box center [502, 285] width 407 height 36
type input "1"
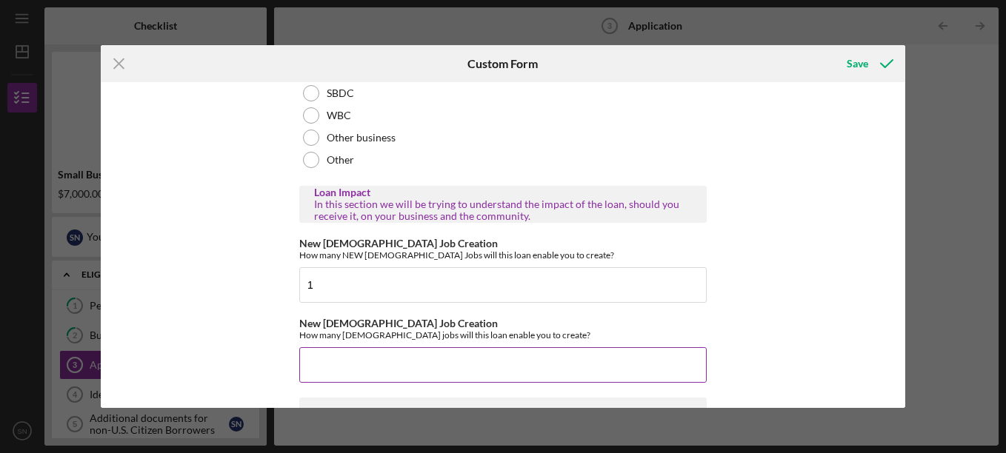
click at [387, 361] on input "New [DEMOGRAPHIC_DATA] Job Creation" at bounding box center [502, 365] width 407 height 36
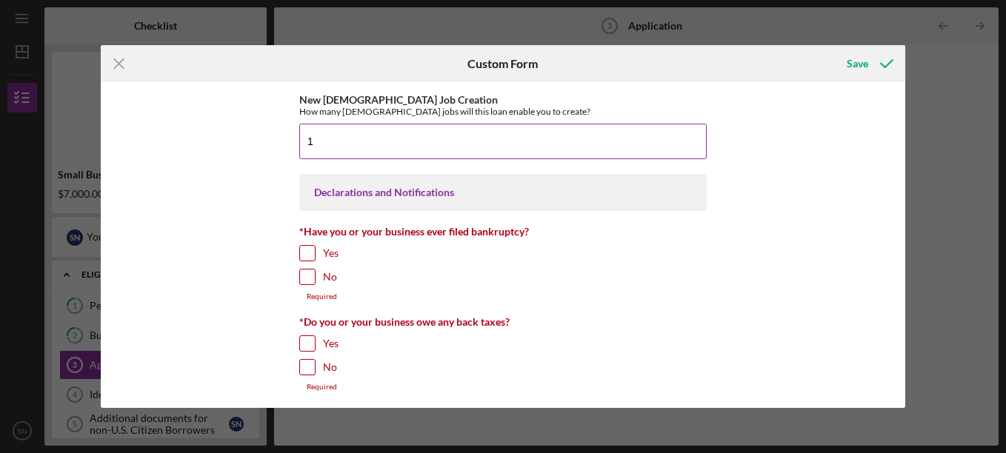
scroll to position [1994, 0]
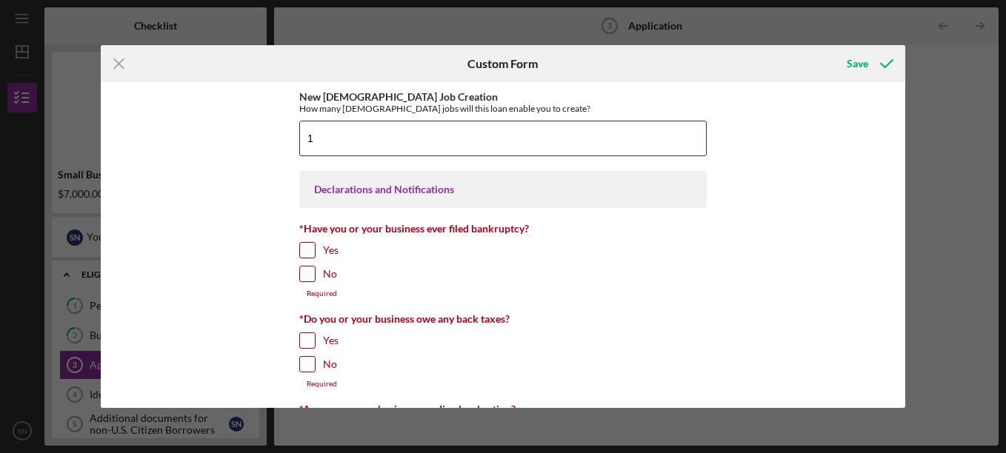
type input "1"
click at [304, 274] on input "No" at bounding box center [307, 274] width 15 height 15
checkbox input "true"
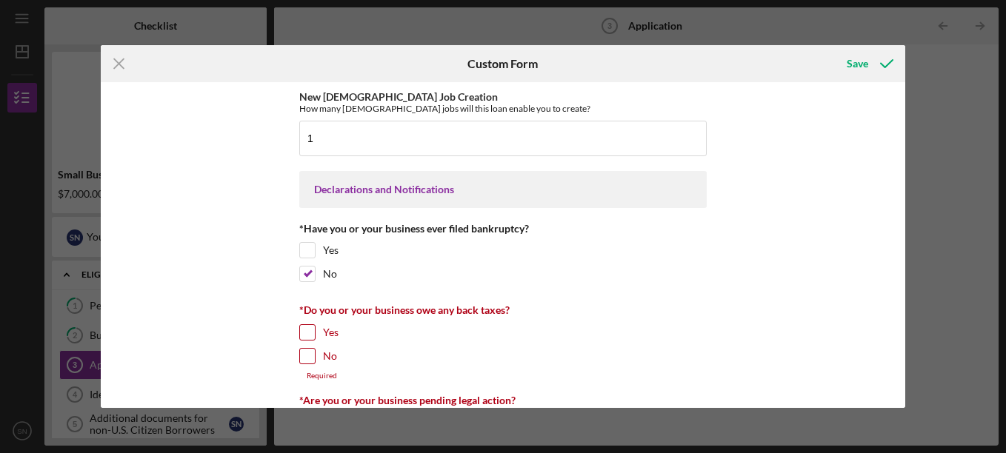
click at [305, 334] on input "Yes" at bounding box center [307, 332] width 15 height 15
checkbox input "true"
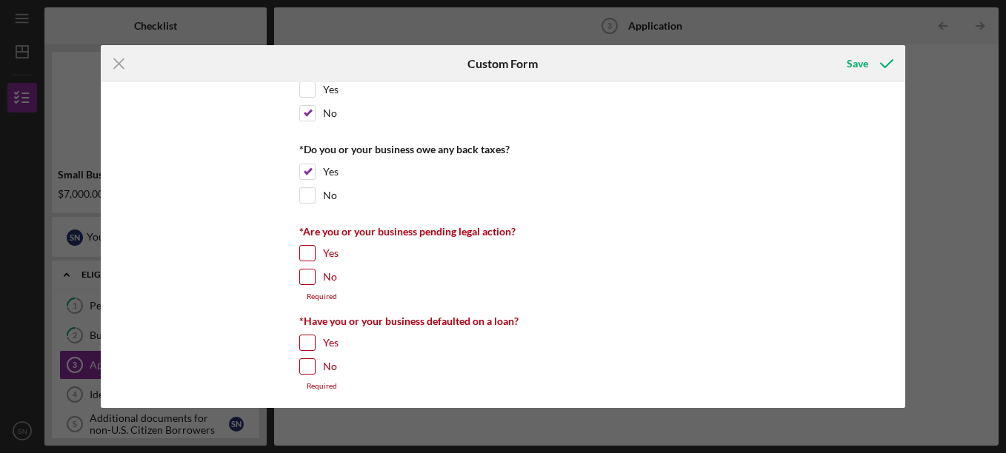
scroll to position [2160, 0]
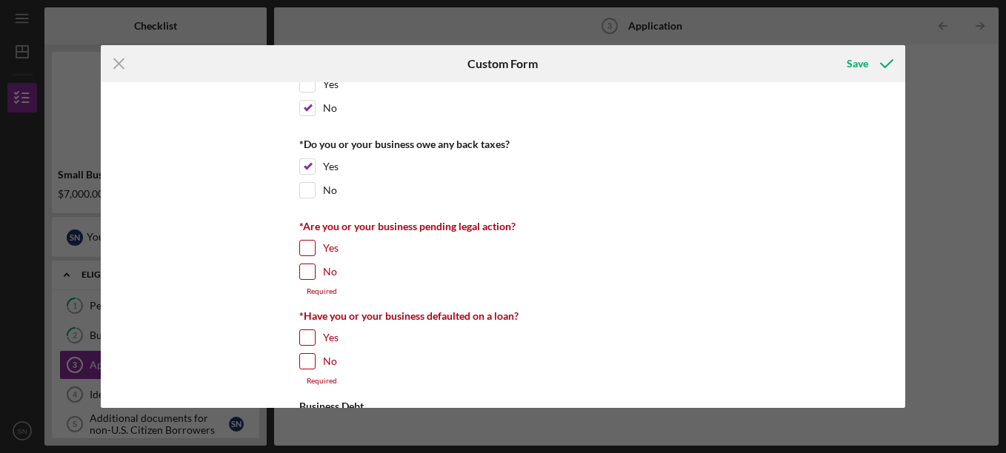
click at [302, 272] on input "No" at bounding box center [307, 271] width 15 height 15
checkbox input "true"
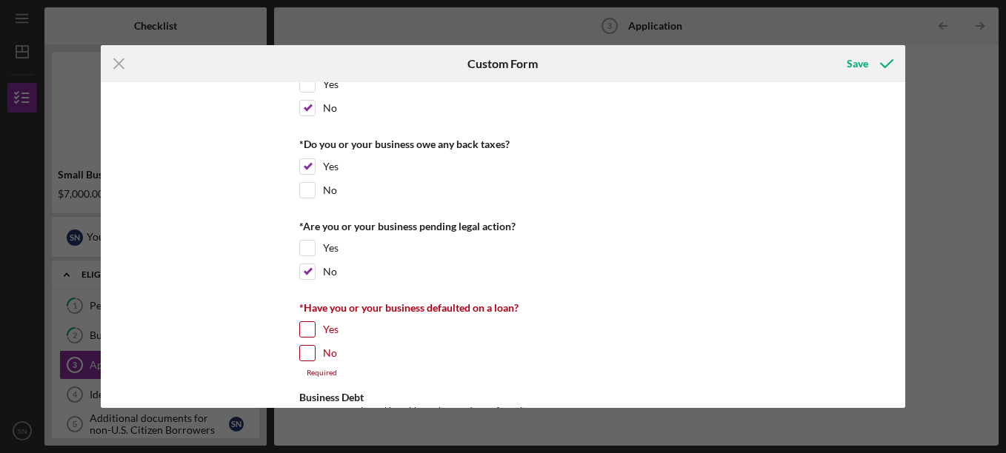
click at [304, 355] on input "No" at bounding box center [307, 353] width 15 height 15
checkbox input "true"
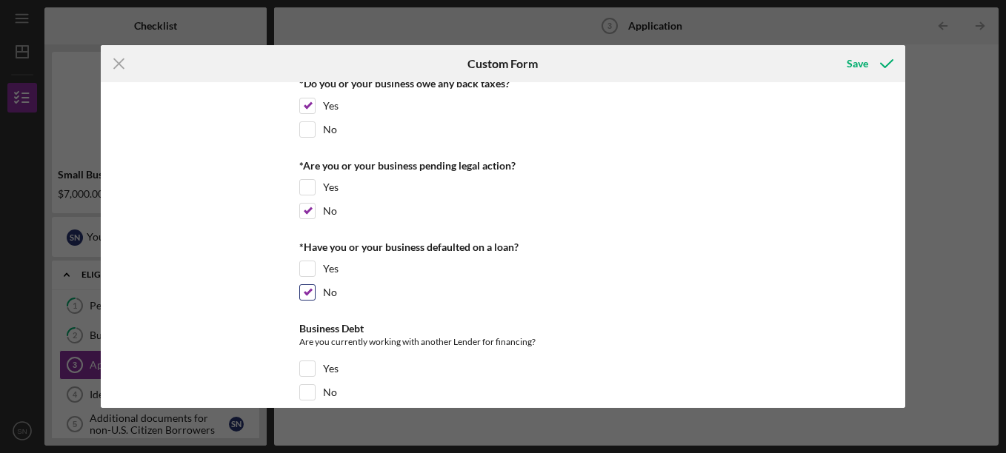
scroll to position [2243, 0]
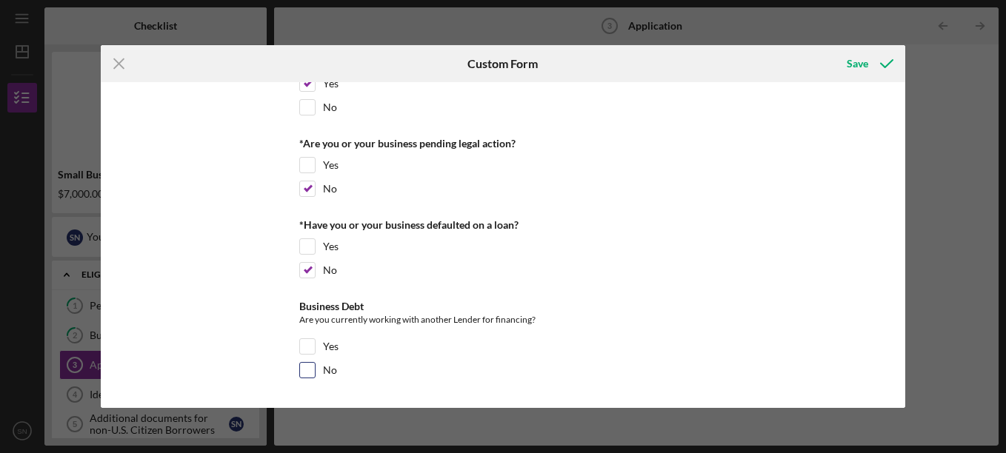
click at [307, 369] on input "No" at bounding box center [307, 370] width 15 height 15
checkbox input "true"
click at [852, 59] on div "Save" at bounding box center [856, 64] width 21 height 30
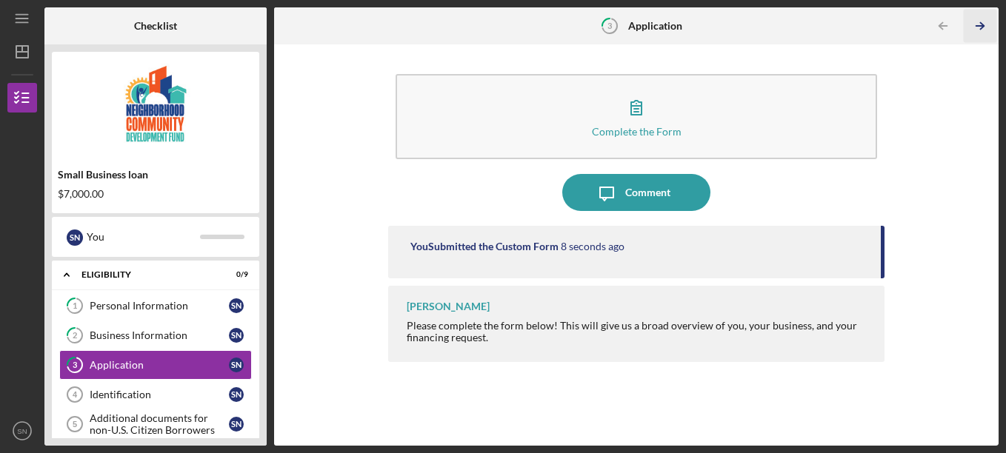
click at [981, 21] on icon "Icon/Table Pagination Arrow" at bounding box center [979, 26] width 33 height 33
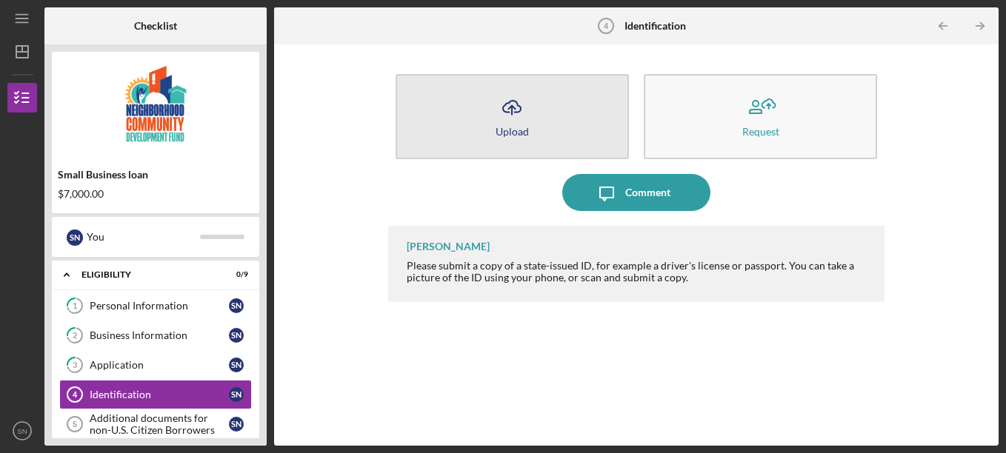
click at [511, 98] on icon "Icon/Upload" at bounding box center [511, 107] width 37 height 37
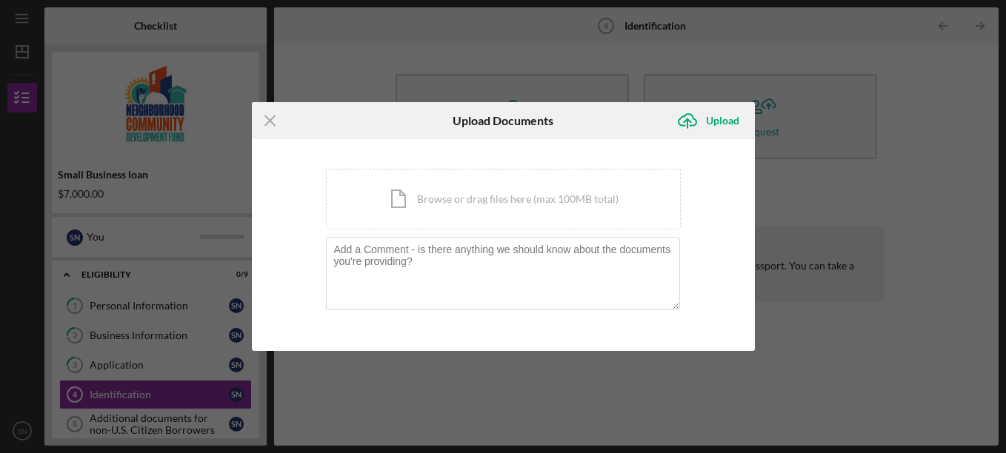
click at [746, 55] on div "Icon/Menu Close Upload Documents Icon/Upload Upload You're uploading documents …" at bounding box center [503, 226] width 1006 height 453
click at [272, 121] on icon "Icon/Menu Close" at bounding box center [270, 120] width 37 height 37
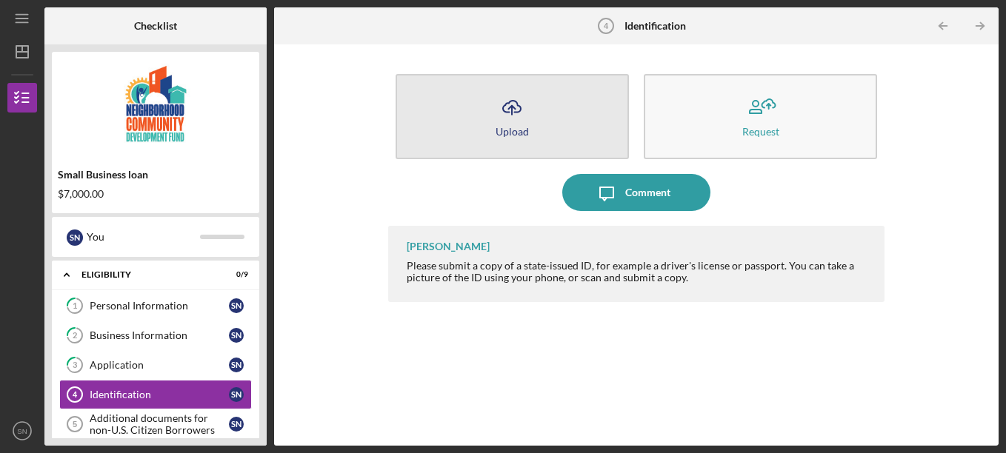
click at [565, 105] on button "Icon/Upload Upload" at bounding box center [511, 116] width 233 height 85
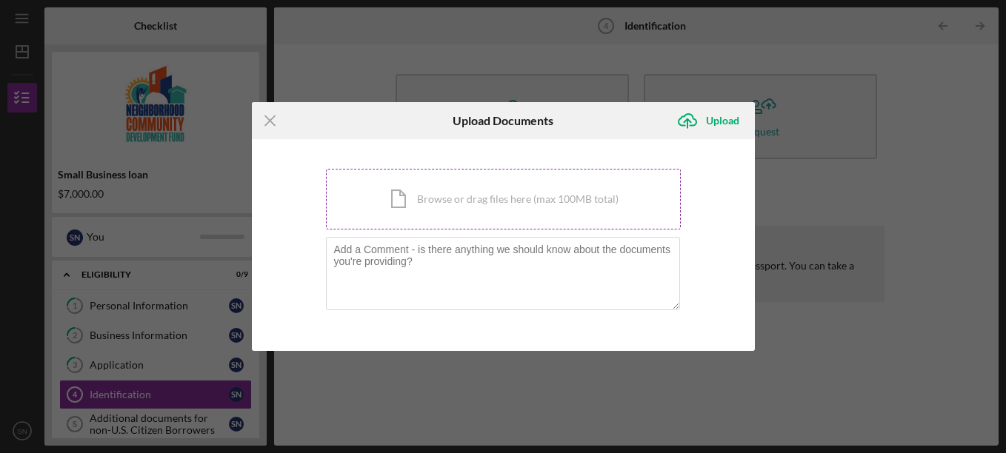
click at [512, 205] on div "Icon/Document Browse or drag files here (max 100MB total) Tap to choose files o…" at bounding box center [503, 199] width 355 height 61
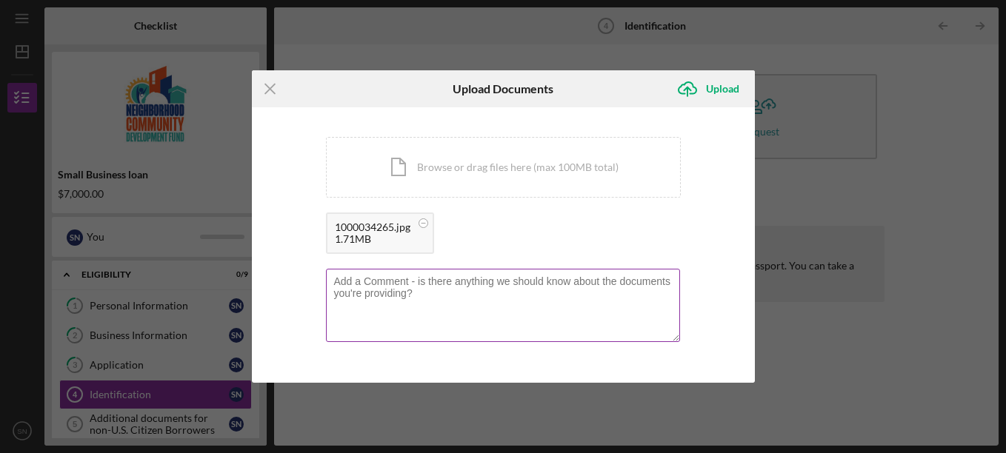
click at [469, 292] on textarea at bounding box center [503, 305] width 354 height 73
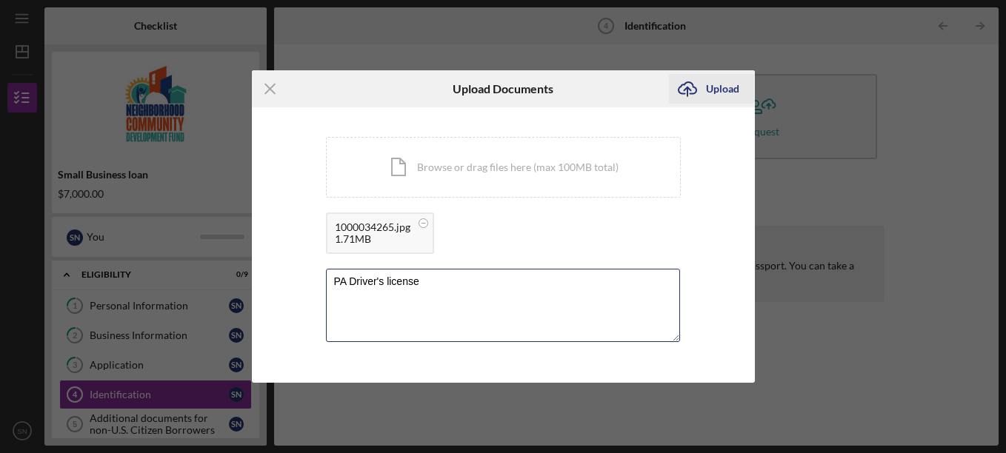
type textarea "PA Driver's license"
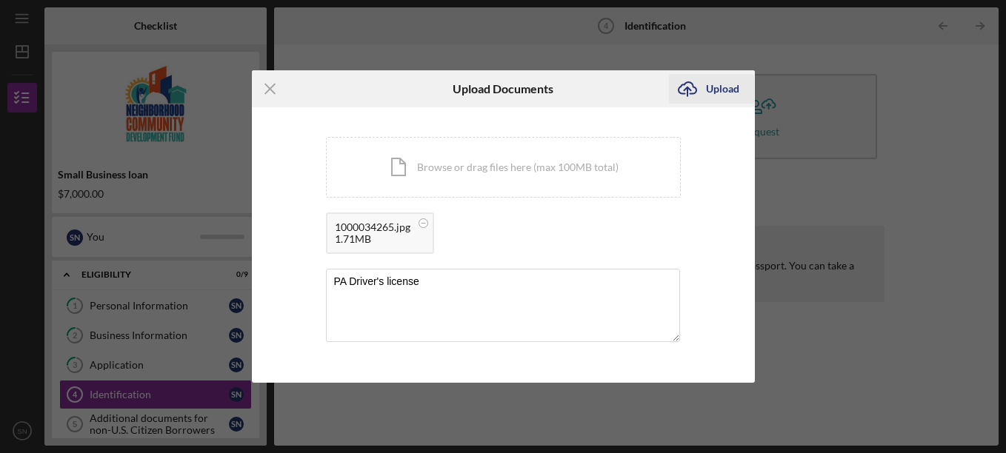
click at [717, 87] on div "Upload" at bounding box center [722, 89] width 33 height 30
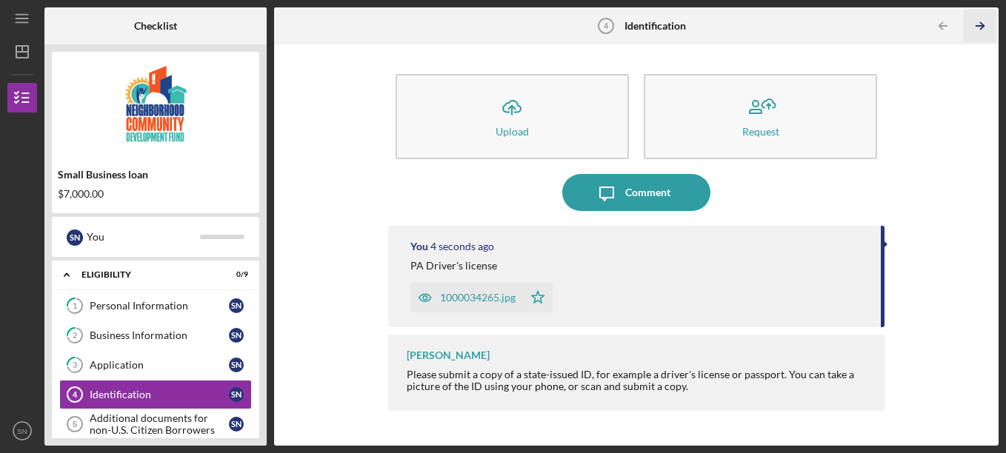
click at [981, 22] on icon "Icon/Table Pagination Arrow" at bounding box center [979, 26] width 33 height 33
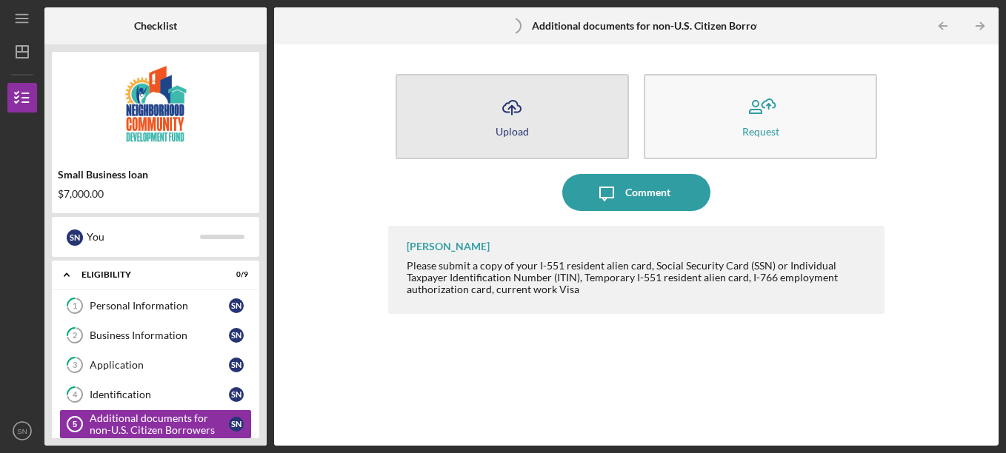
click at [536, 114] on button "Icon/Upload Upload" at bounding box center [511, 116] width 233 height 85
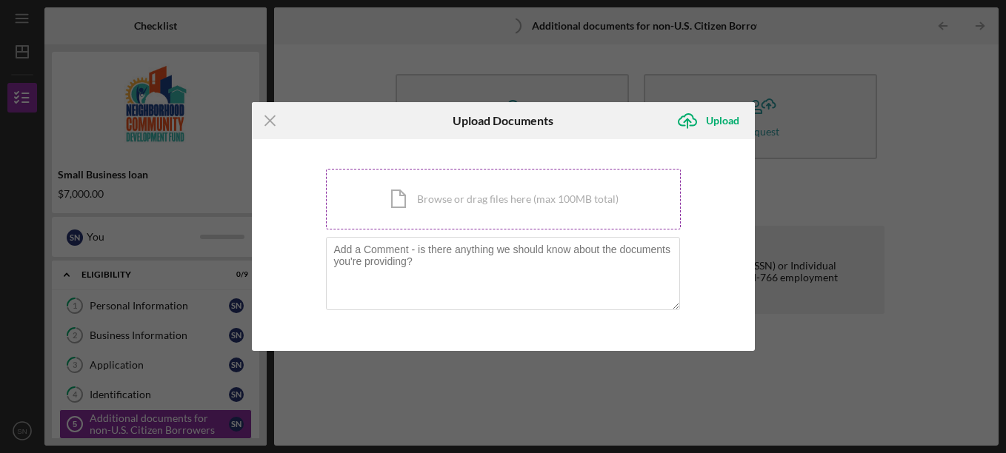
click at [450, 202] on div "Icon/Document Browse or drag files here (max 100MB total) Tap to choose files o…" at bounding box center [503, 199] width 355 height 61
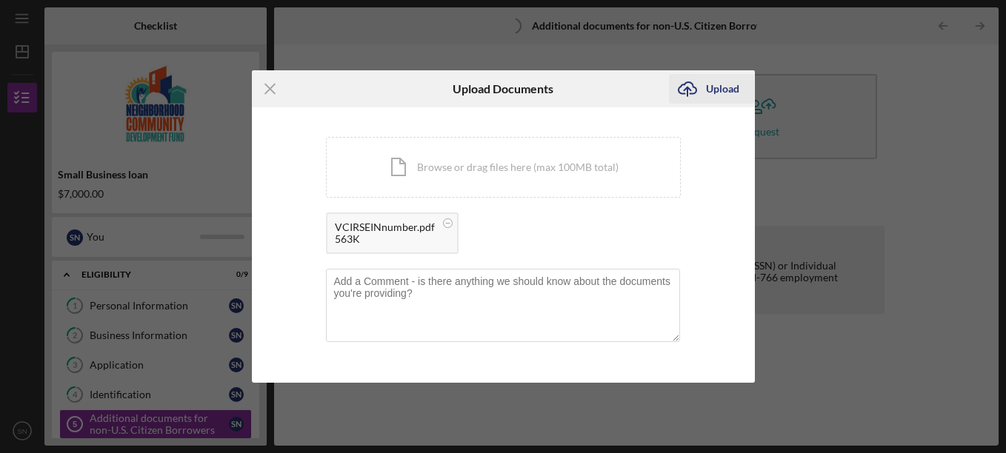
click at [726, 88] on div "Upload" at bounding box center [722, 89] width 33 height 30
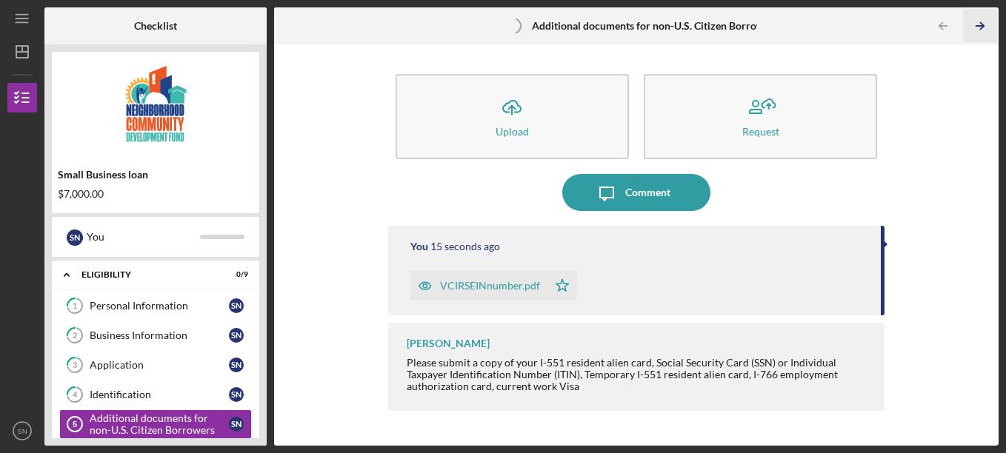
click at [977, 26] on line "button" at bounding box center [979, 26] width 7 height 0
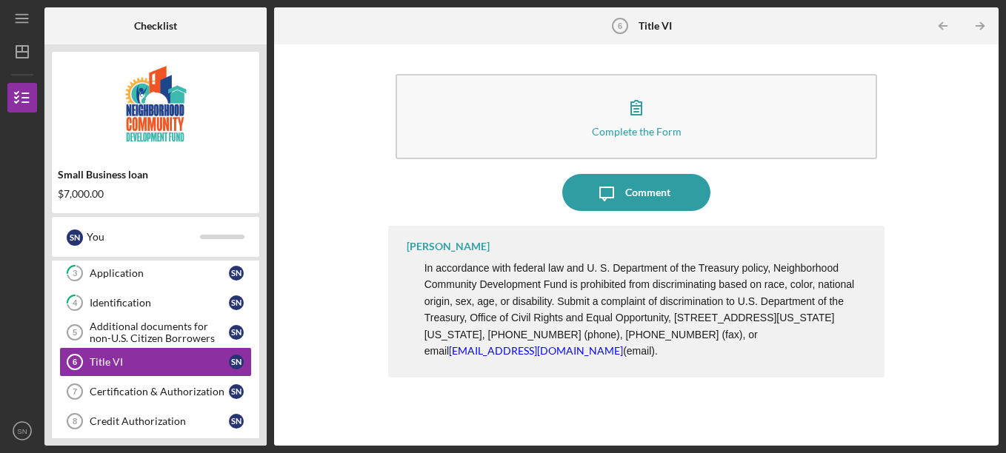
scroll to position [104, 0]
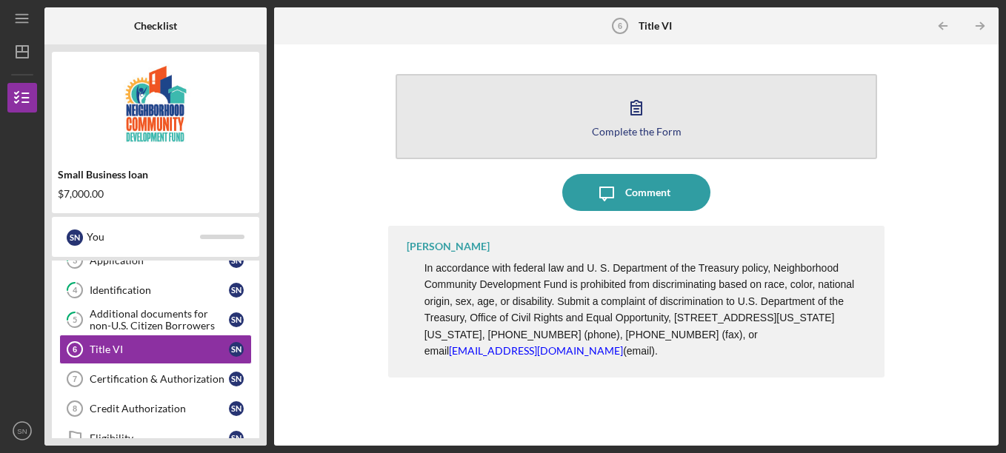
click at [732, 133] on button "Complete the Form Form" at bounding box center [636, 116] width 482 height 85
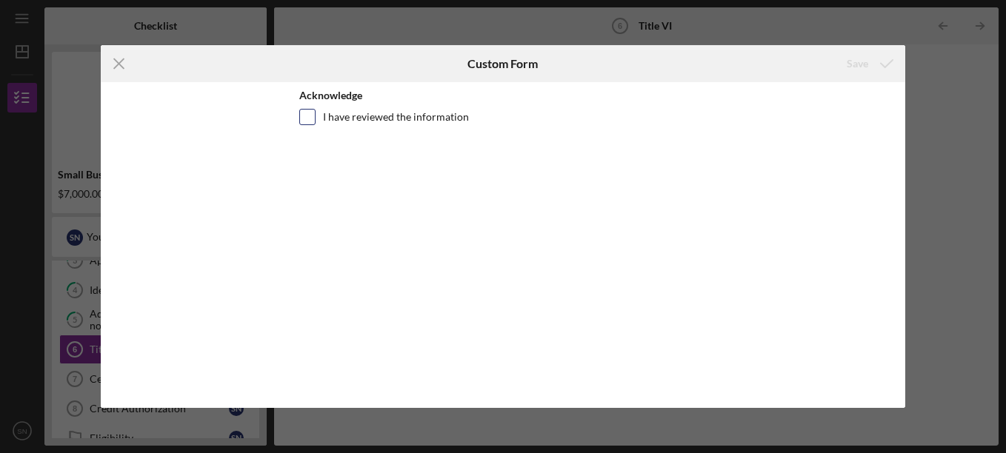
click at [299, 118] on div at bounding box center [307, 117] width 16 height 16
click at [307, 118] on input "I have reviewed the information" at bounding box center [307, 117] width 15 height 15
checkbox input "true"
click at [863, 67] on div "Save" at bounding box center [856, 64] width 21 height 30
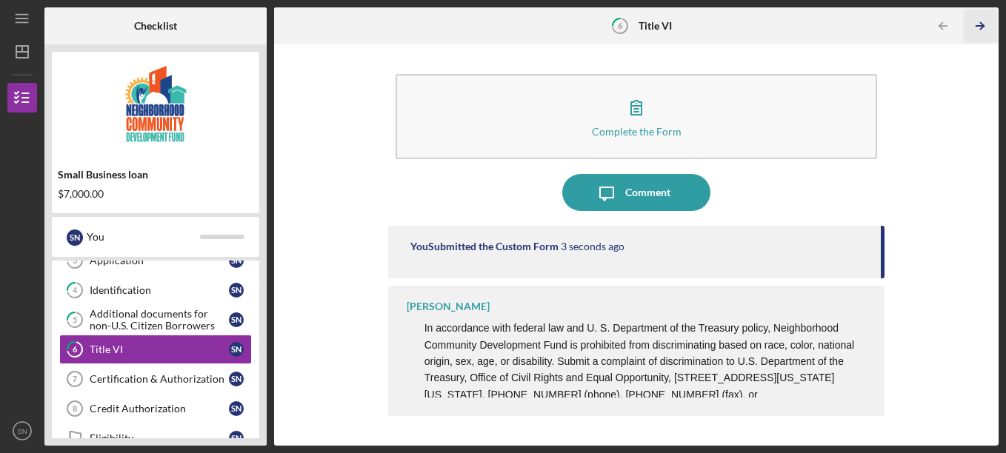
click at [984, 25] on icon "Icon/Table Pagination Arrow" at bounding box center [979, 26] width 33 height 33
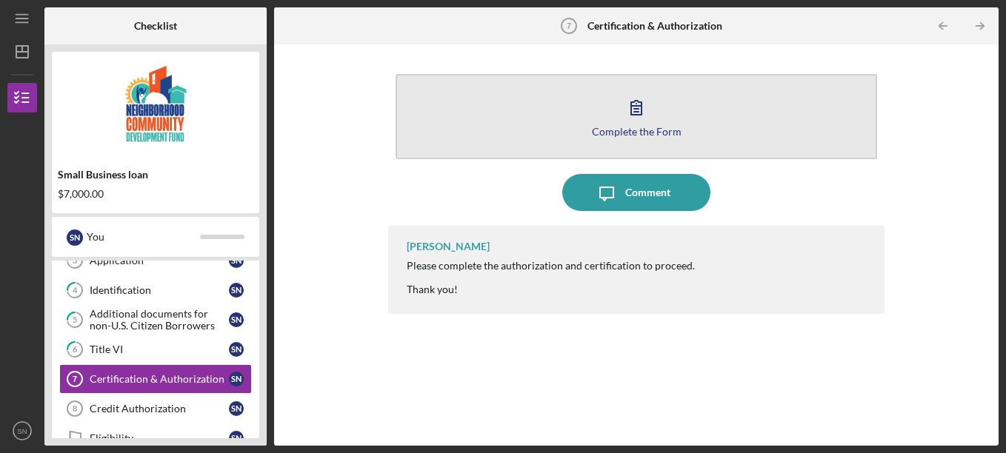
click at [784, 117] on button "Complete the Form Form" at bounding box center [636, 116] width 482 height 85
click at [797, 94] on button "Complete the Form Form" at bounding box center [636, 116] width 482 height 85
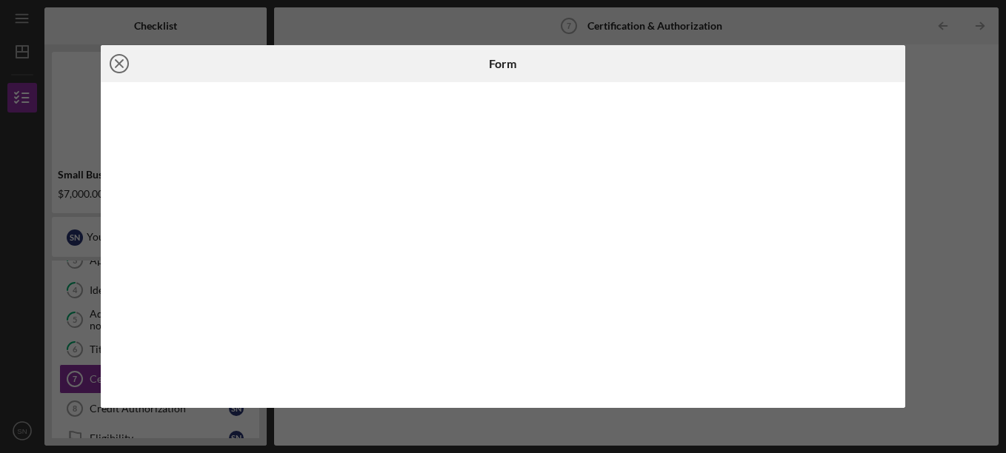
click at [118, 64] on line at bounding box center [119, 63] width 7 height 7
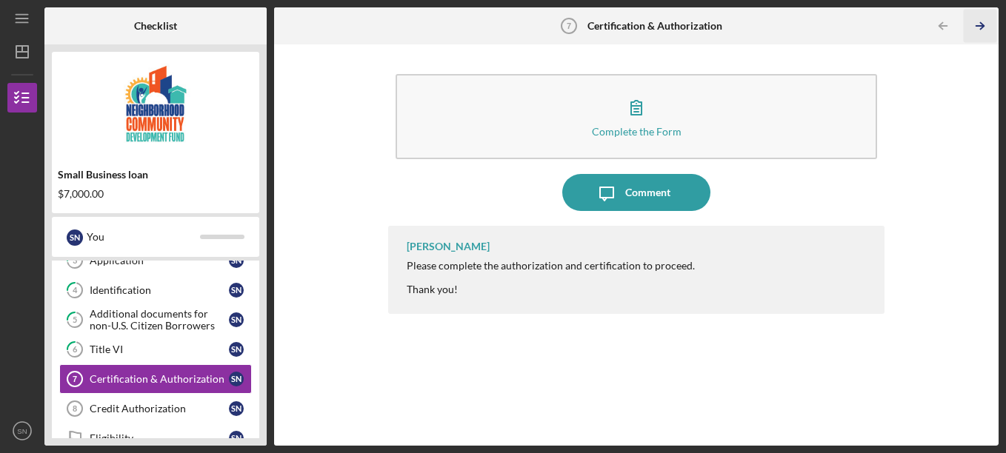
click at [988, 24] on icon "Icon/Table Pagination Arrow" at bounding box center [979, 26] width 33 height 33
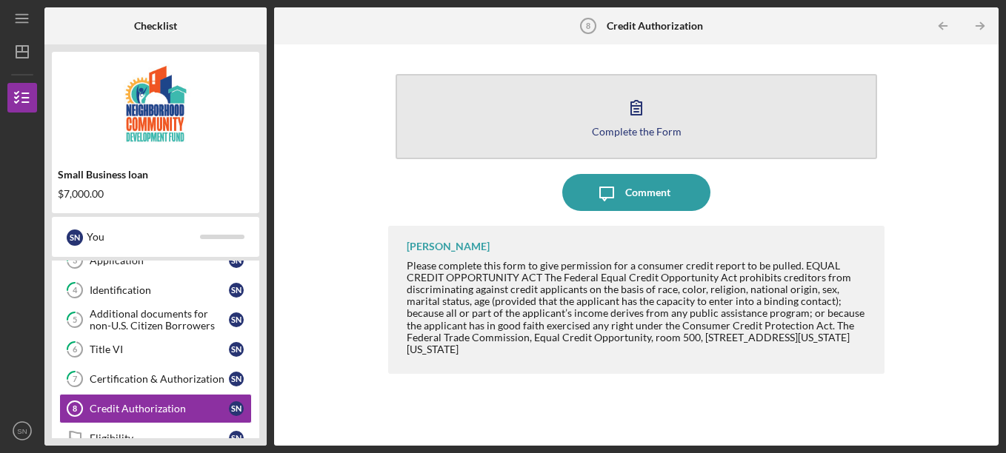
click at [677, 130] on div "Complete the Form" at bounding box center [637, 131] width 90 height 11
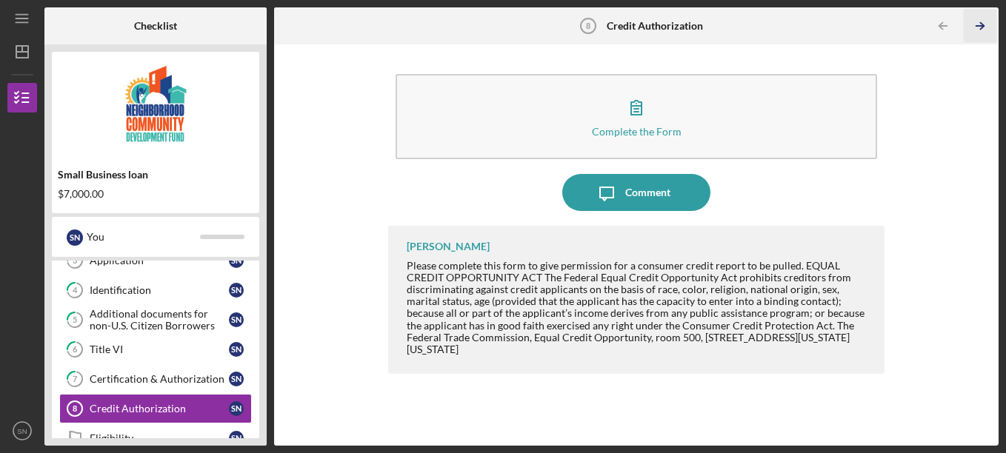
click at [985, 23] on icon "Icon/Table Pagination Arrow" at bounding box center [979, 26] width 33 height 33
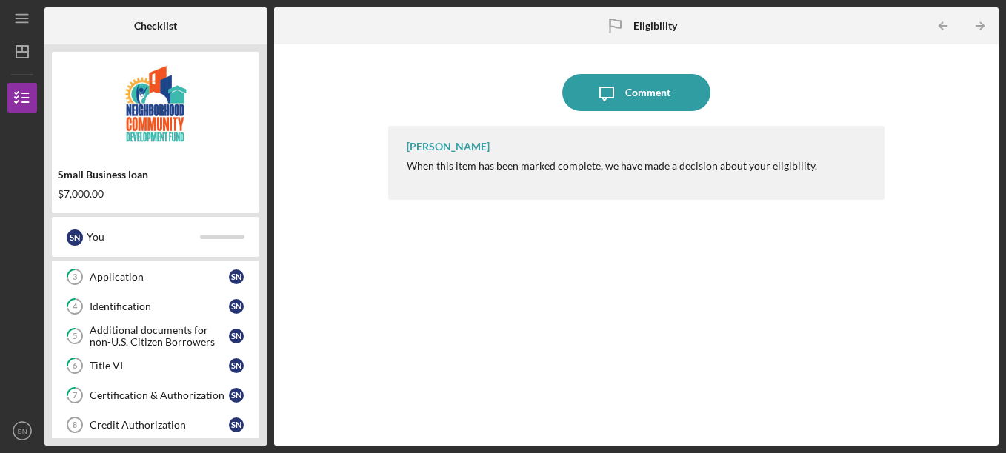
scroll to position [167, 0]
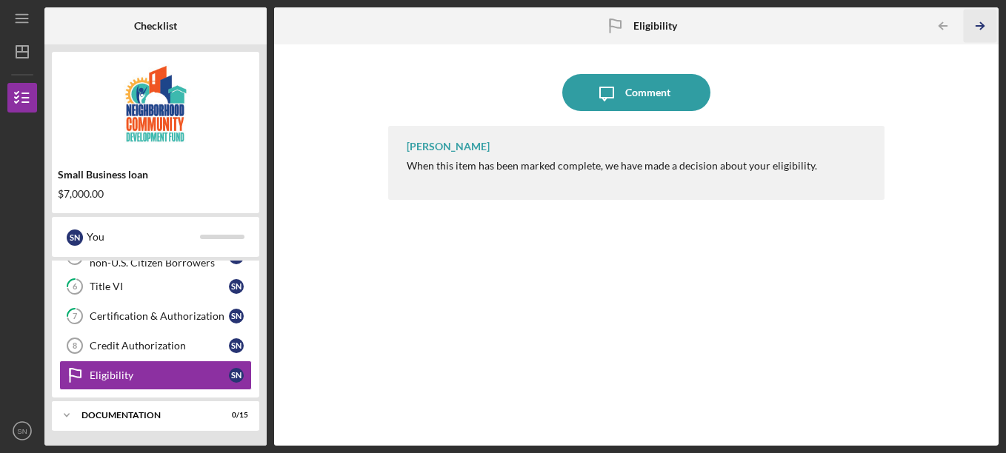
click at [981, 29] on polyline "button" at bounding box center [982, 26] width 4 height 7
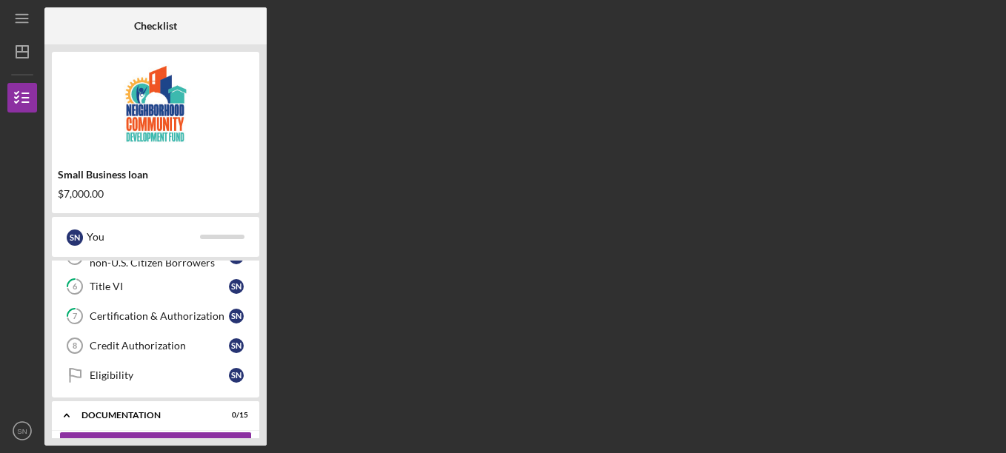
scroll to position [264, 0]
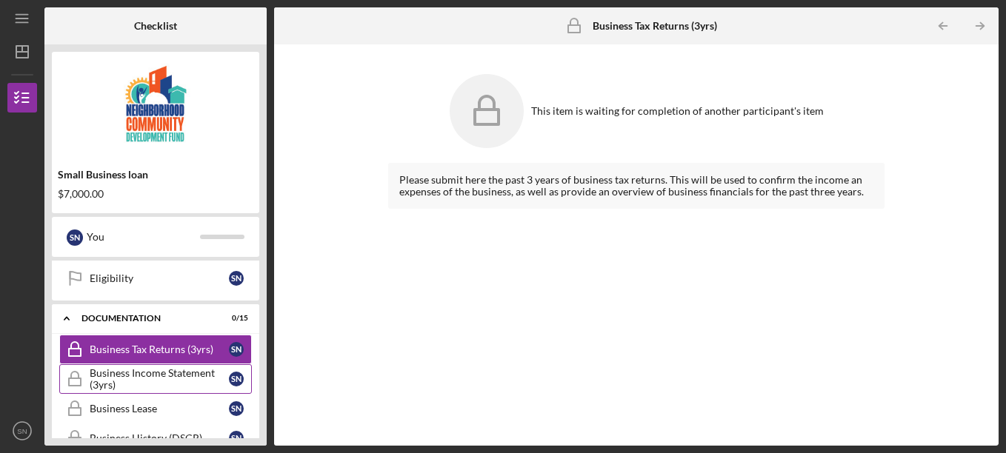
click at [189, 372] on div "Business Income Statement (3yrs)" at bounding box center [159, 379] width 139 height 24
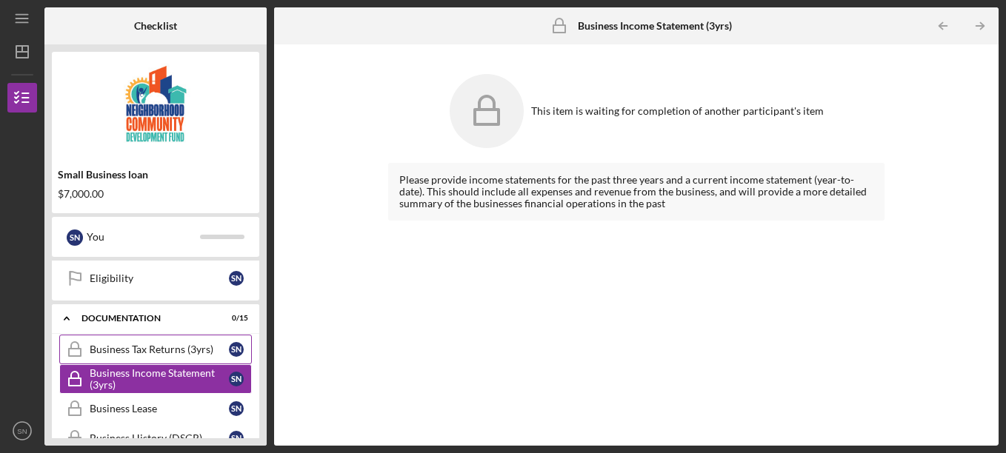
click at [191, 347] on div "Business Tax Returns (3yrs)" at bounding box center [159, 350] width 139 height 12
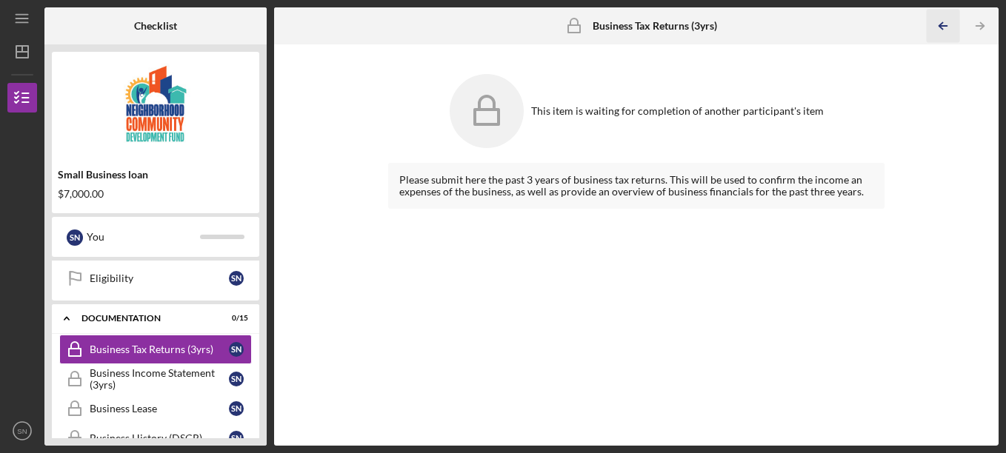
click at [943, 25] on icon "Icon/Table Pagination Arrow" at bounding box center [942, 26] width 33 height 33
